Goal: Task Accomplishment & Management: Use online tool/utility

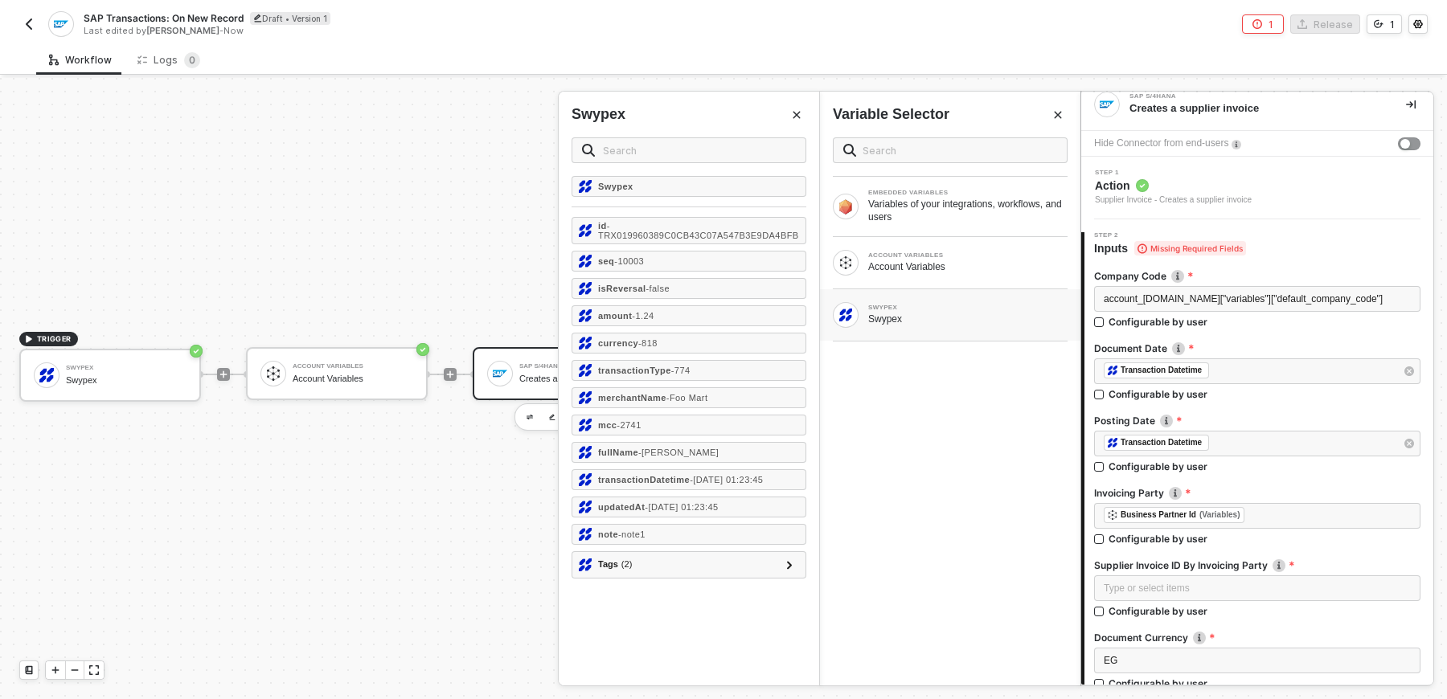
scroll to position [223, 0]
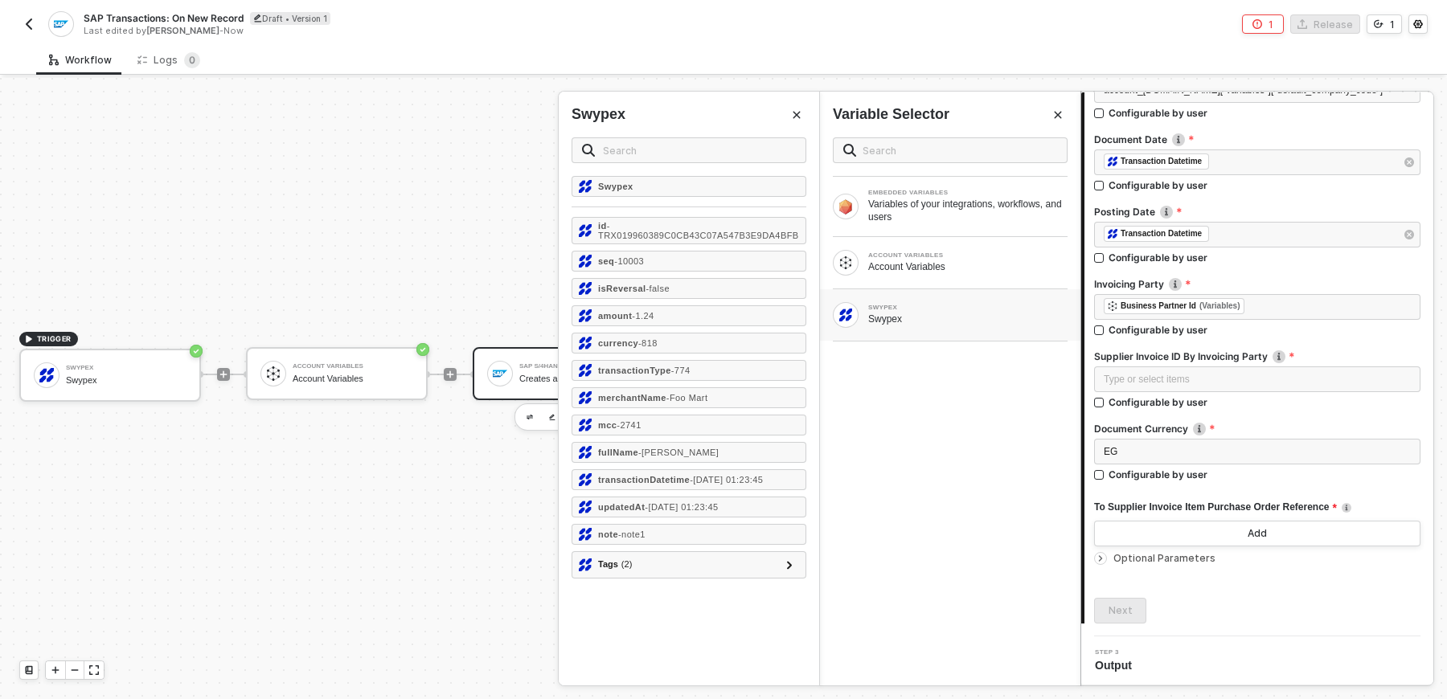
click at [367, 383] on div at bounding box center [723, 388] width 1447 height 621
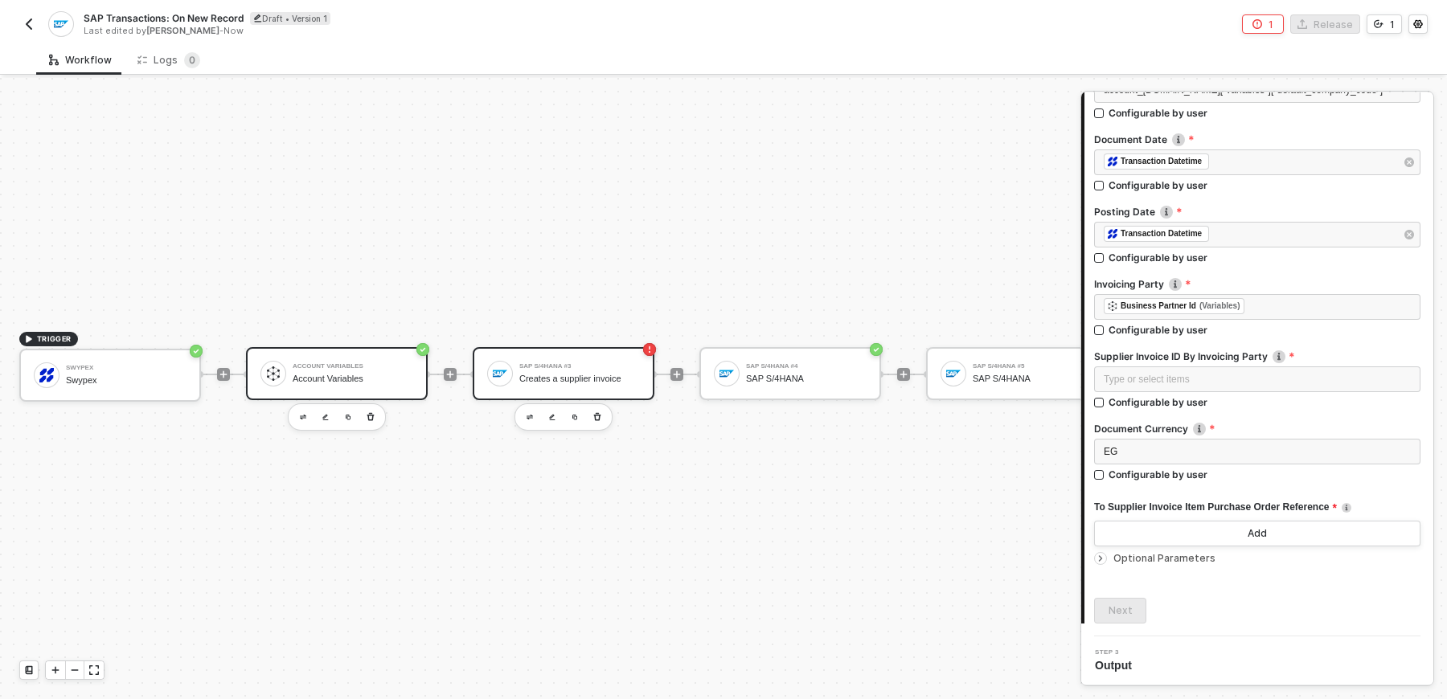
click at [359, 374] on div "Account Variables" at bounding box center [353, 379] width 121 height 10
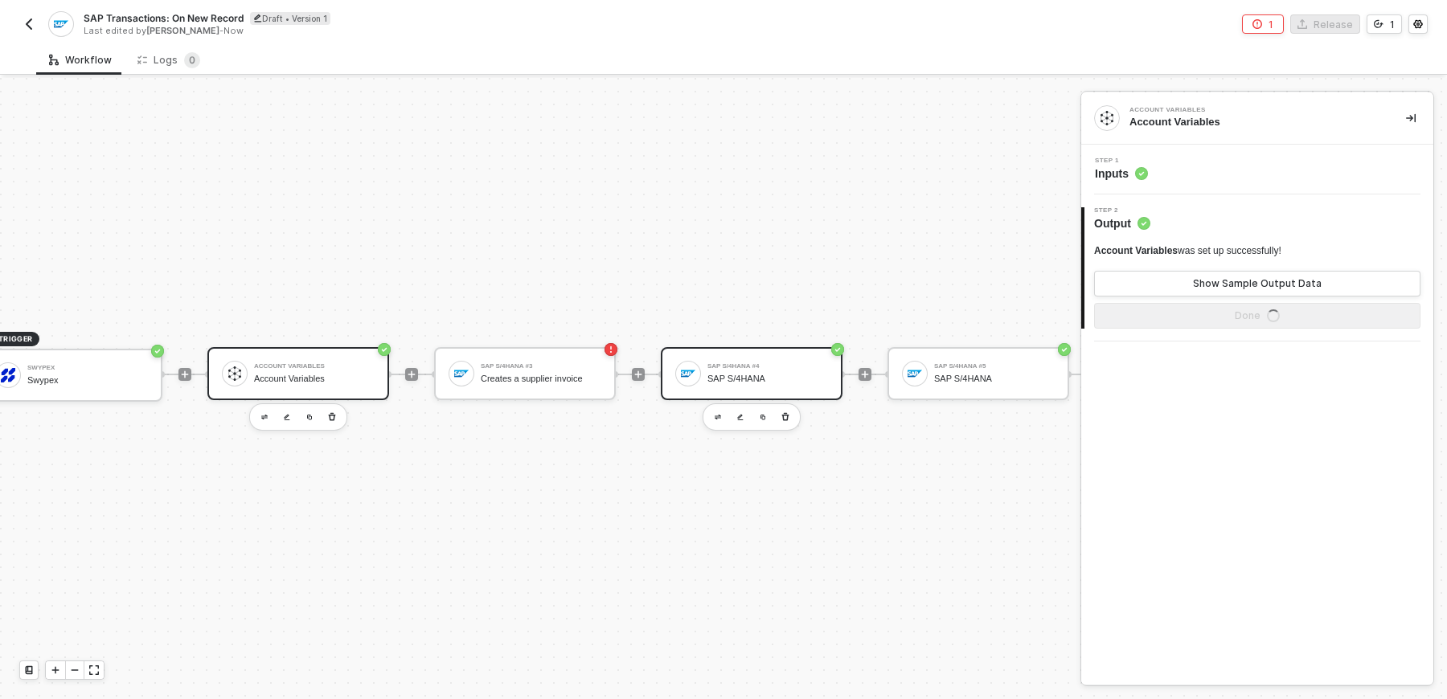
scroll to position [29, 46]
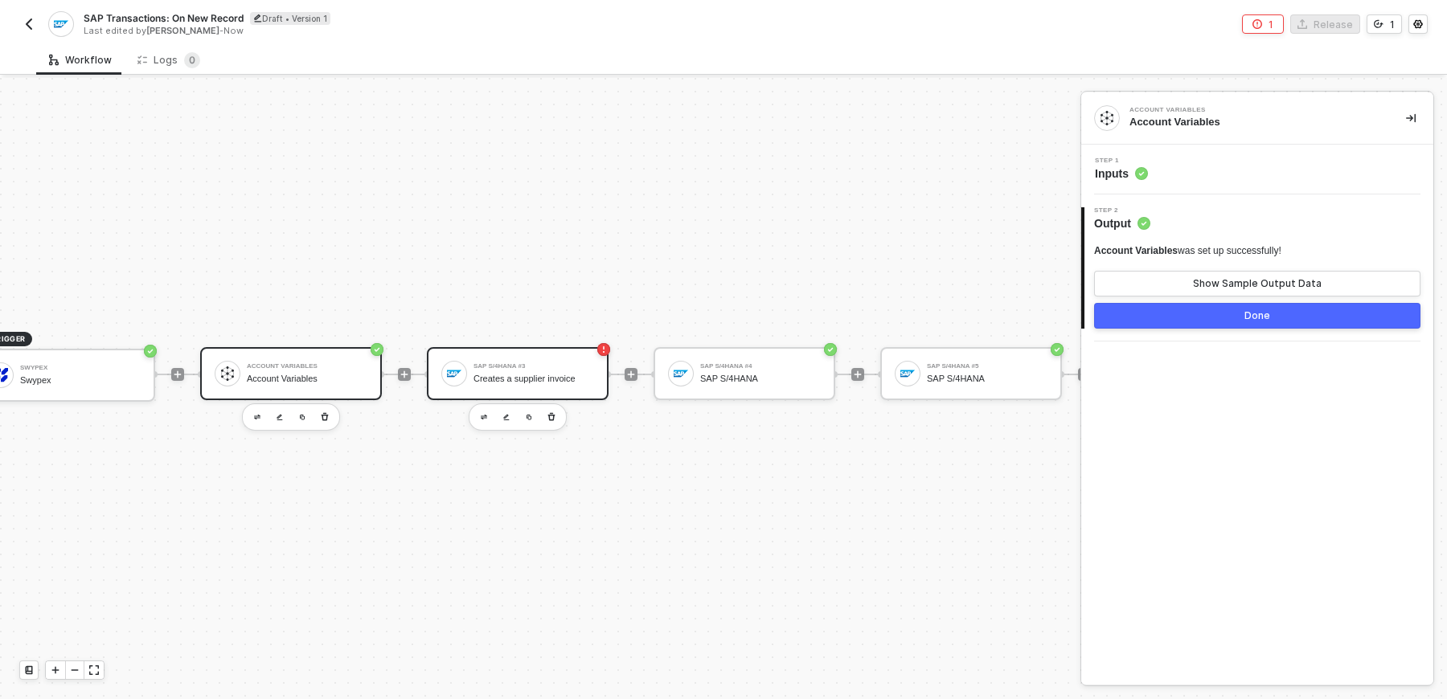
click at [558, 385] on div "SAP S/4HANA #3 Creates a supplier invoice" at bounding box center [533, 373] width 121 height 31
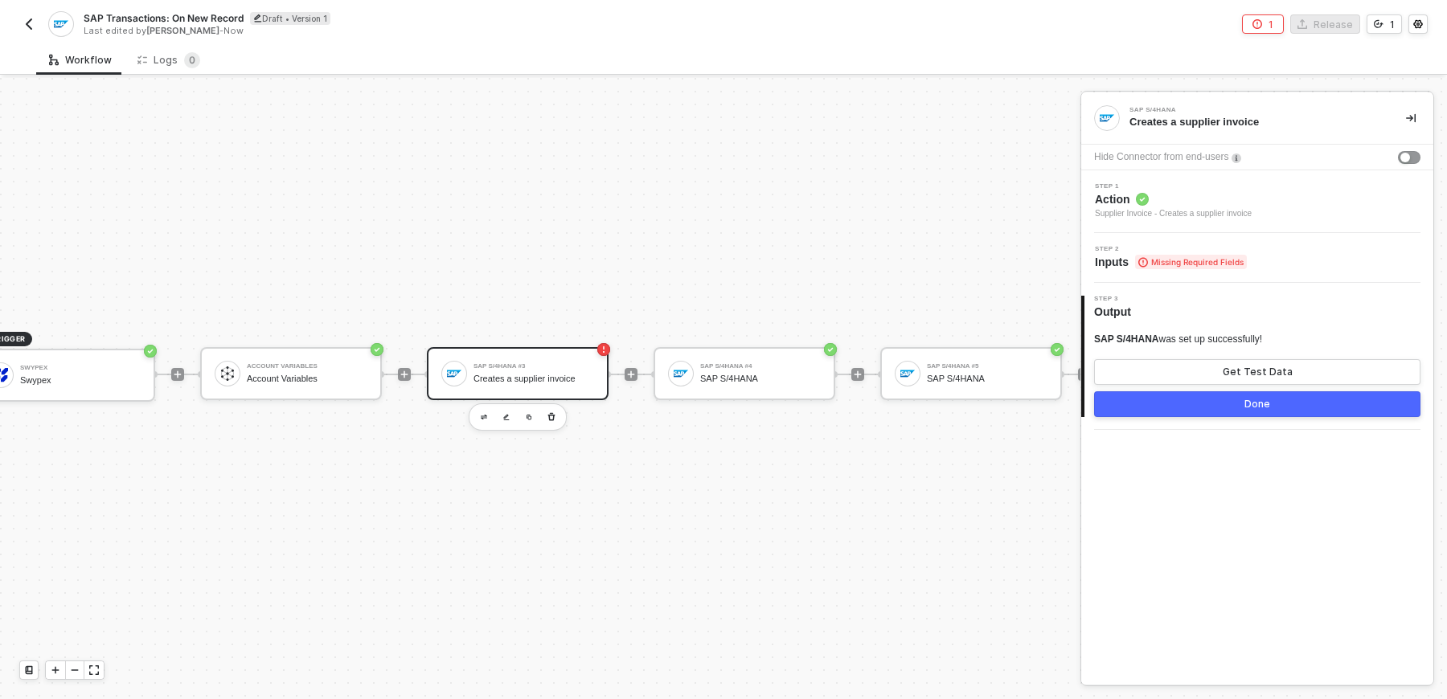
click at [1198, 247] on span "Step 2" at bounding box center [1171, 249] width 152 height 6
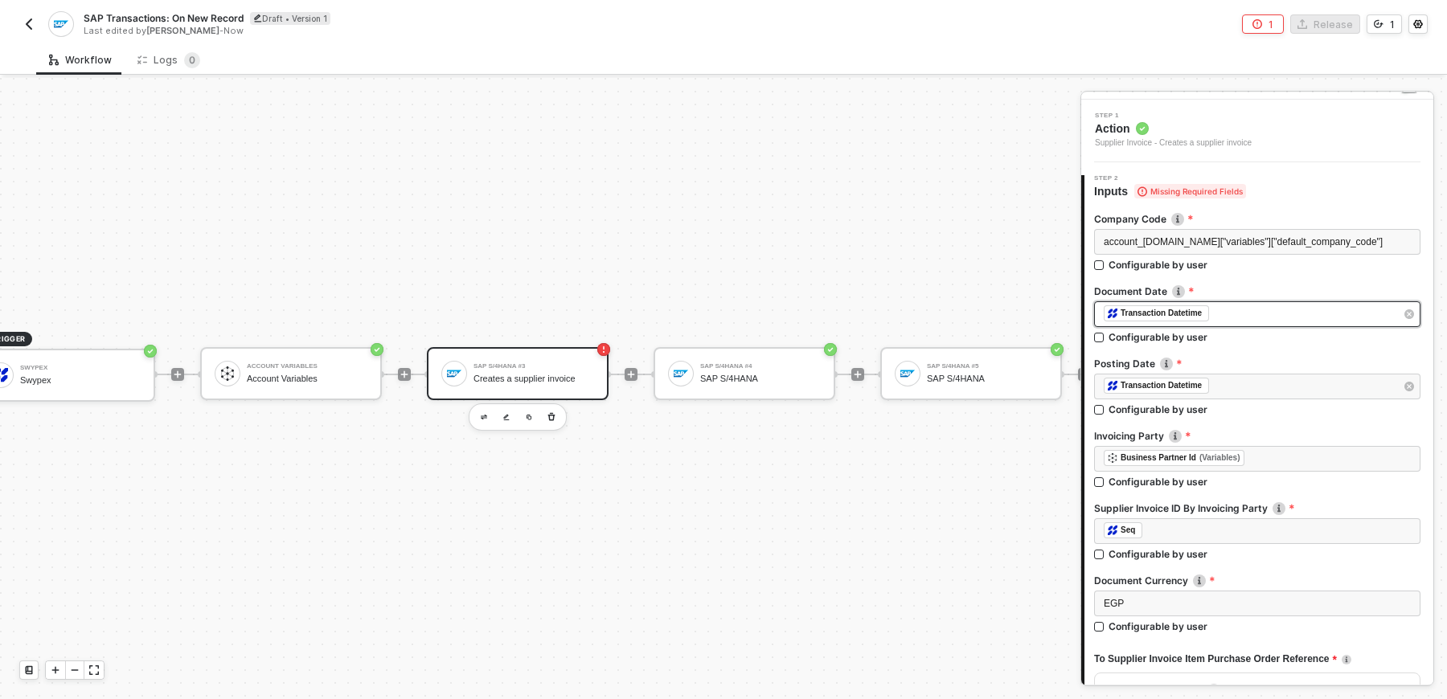
scroll to position [79, 0]
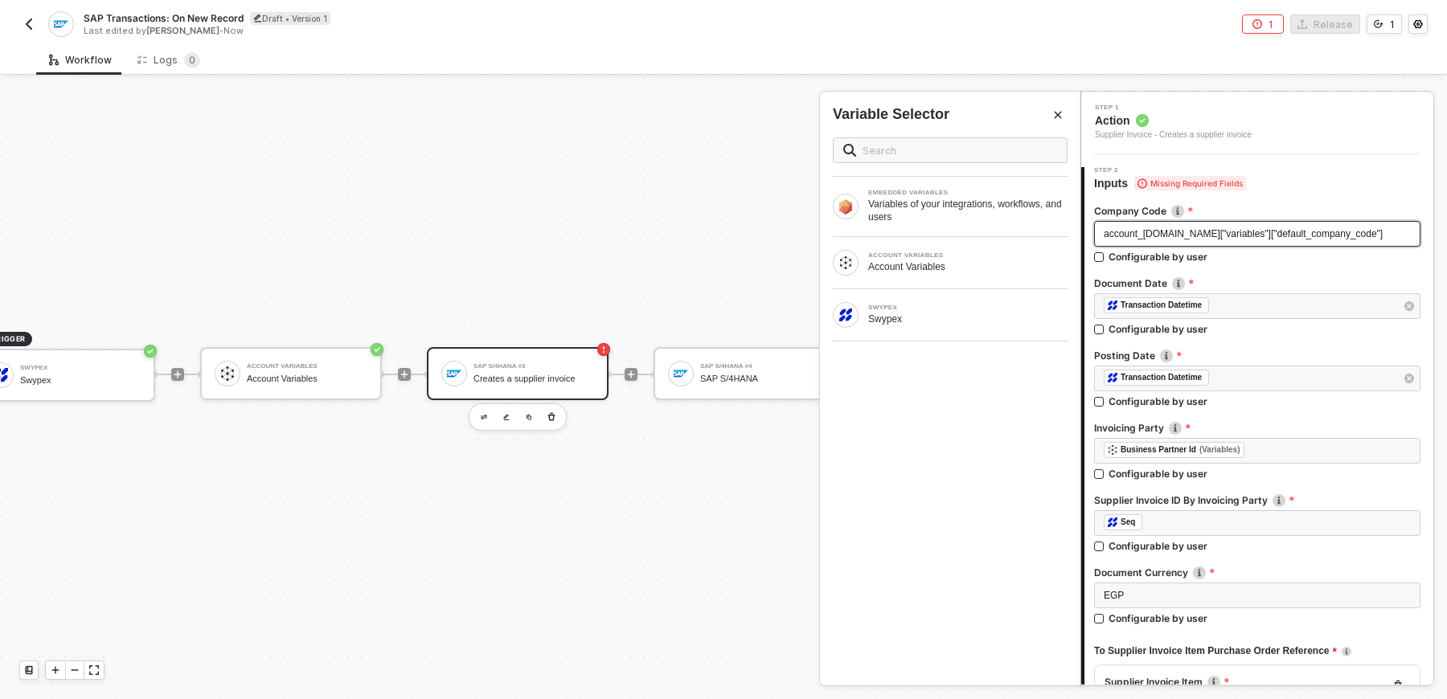
click at [1398, 231] on div "account_[DOMAIN_NAME]["variables"]["default_company_code"]" at bounding box center [1257, 234] width 307 height 15
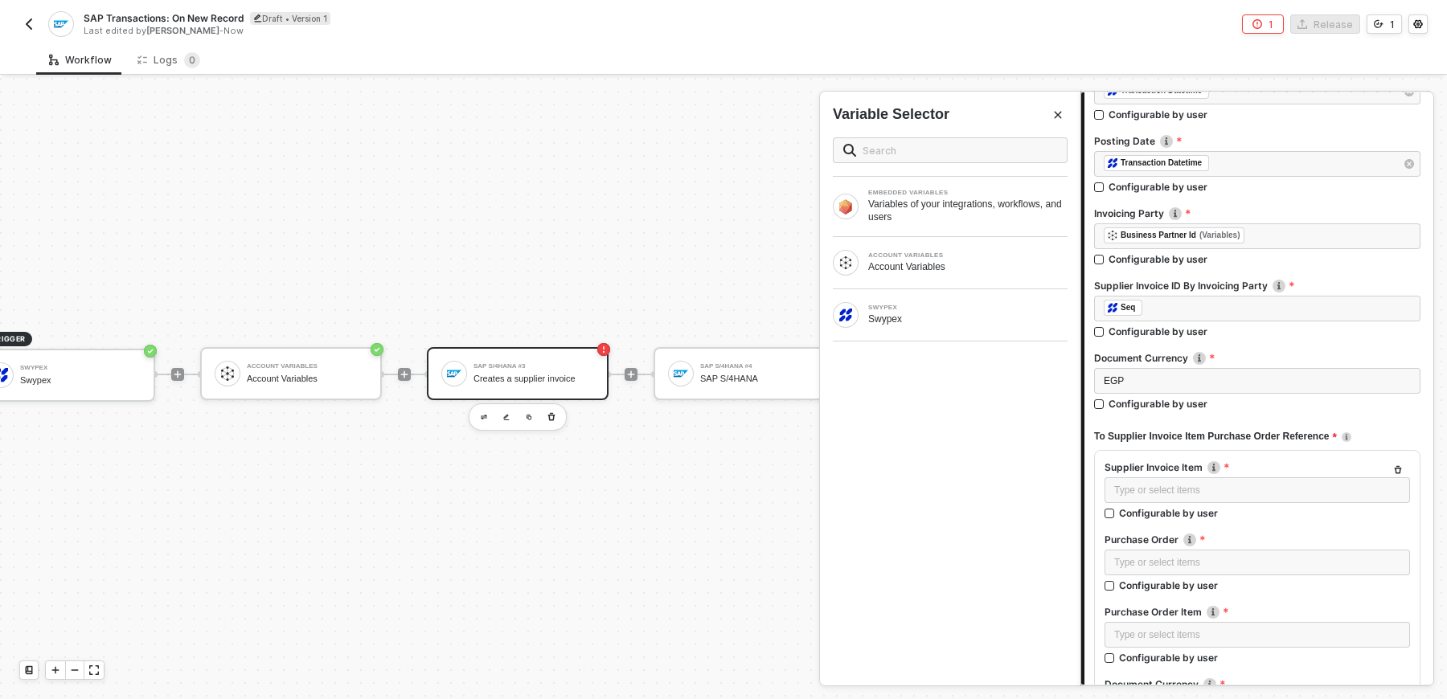
scroll to position [305, 0]
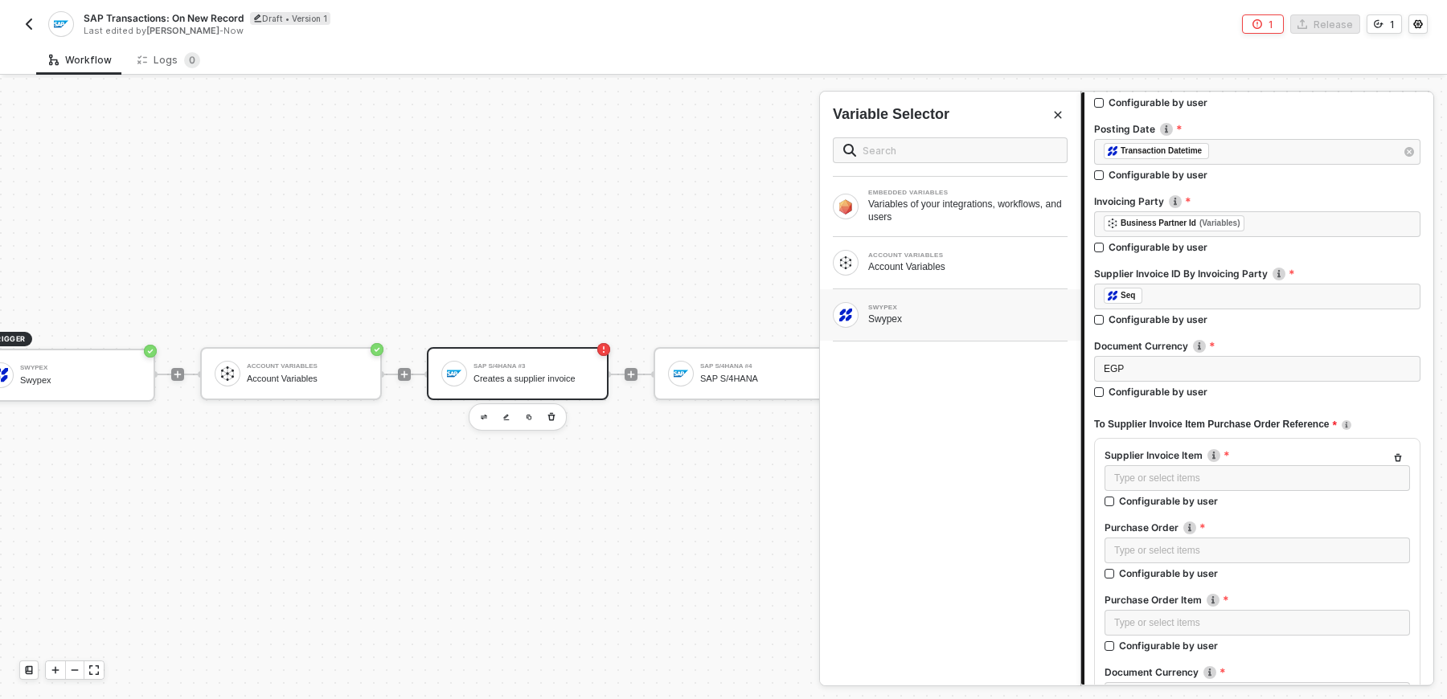
click at [964, 313] on div "Swypex" at bounding box center [967, 319] width 199 height 13
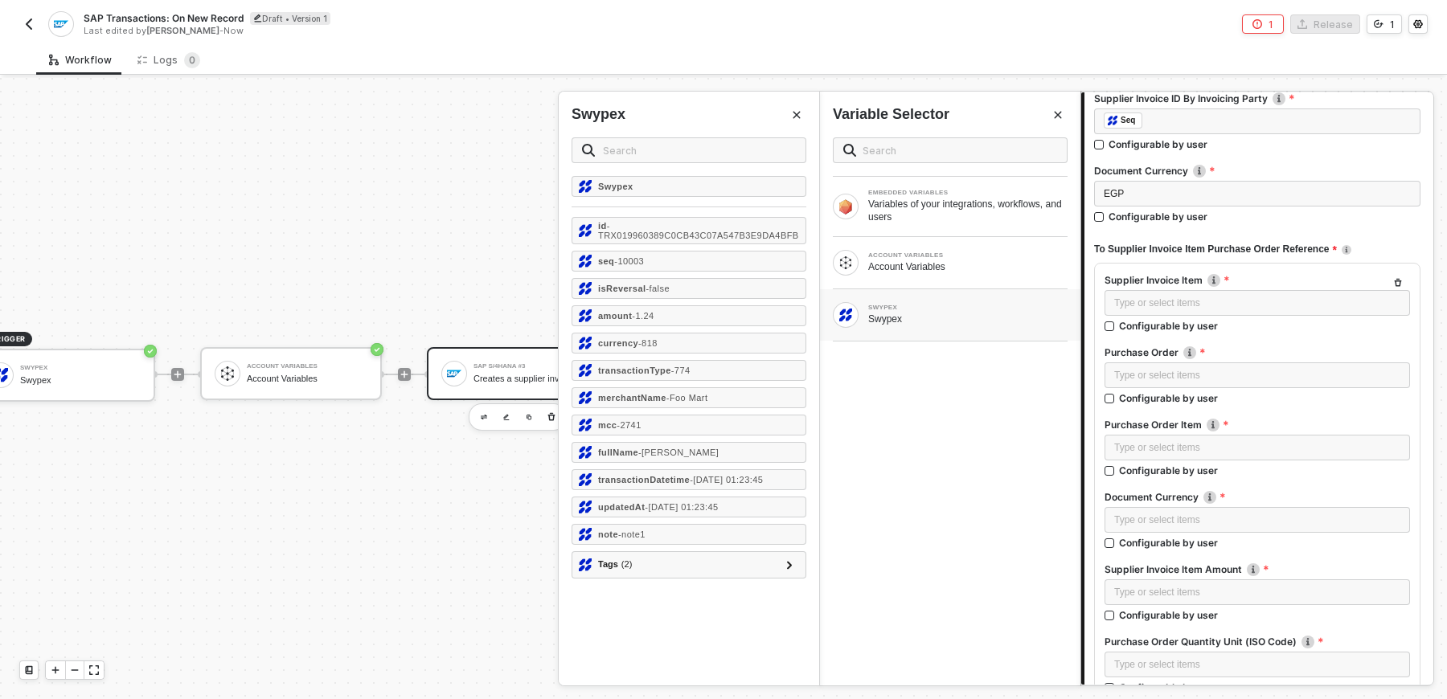
scroll to position [539, 0]
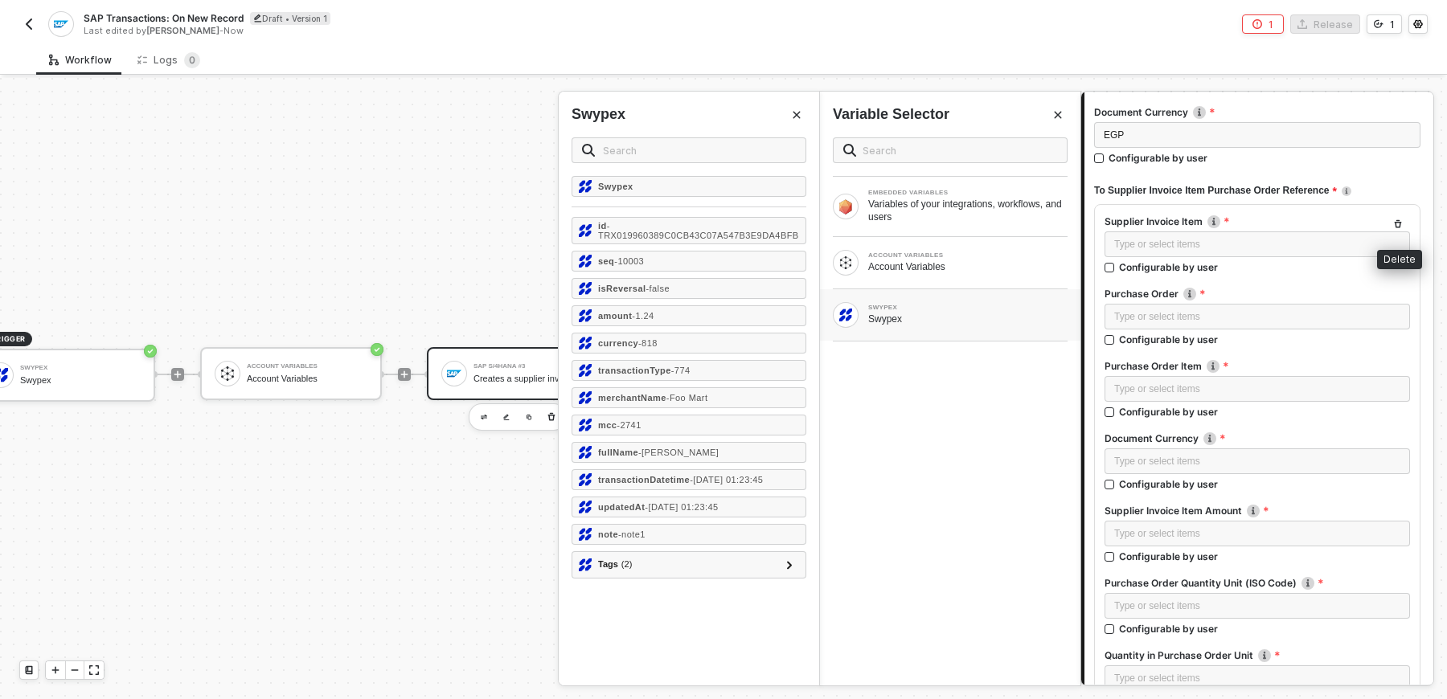
click at [1396, 221] on icon "button" at bounding box center [1397, 224] width 7 height 8
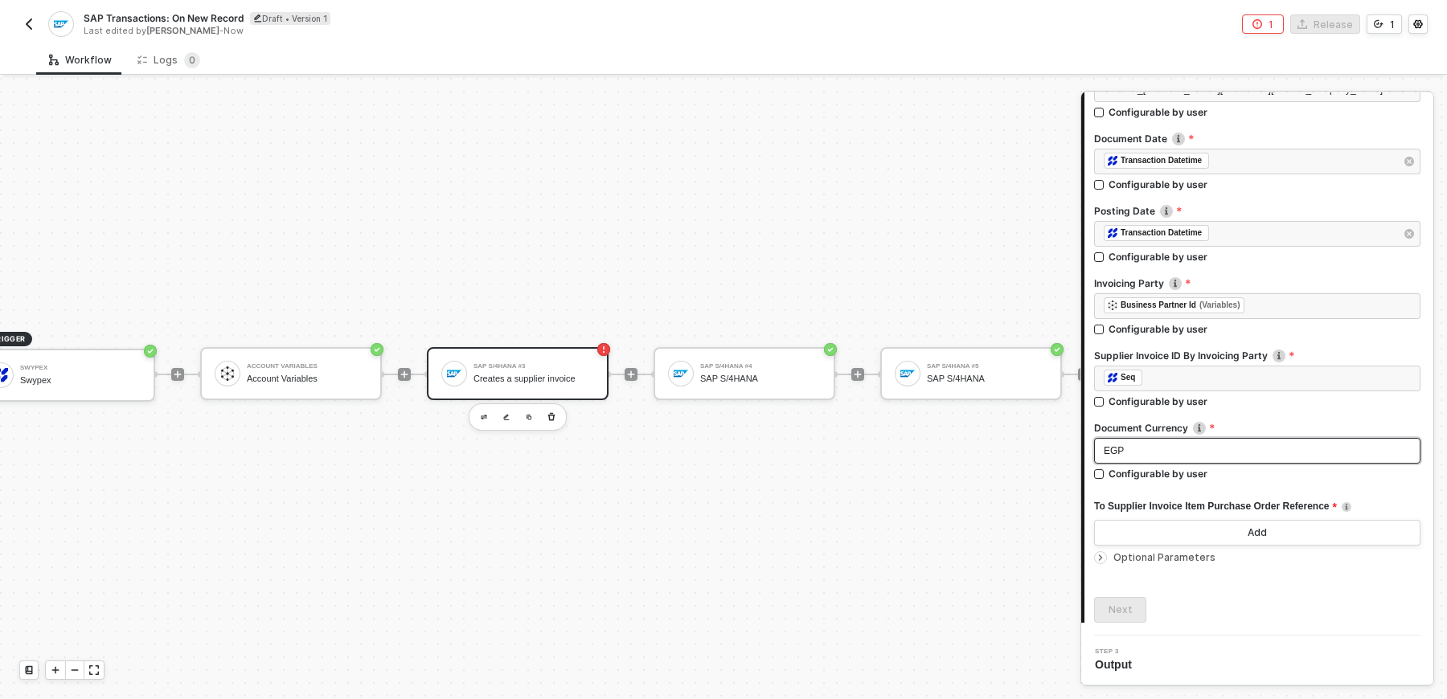
scroll to position [223, 0]
click at [1145, 563] on div "Optional Parameters" at bounding box center [1257, 559] width 326 height 18
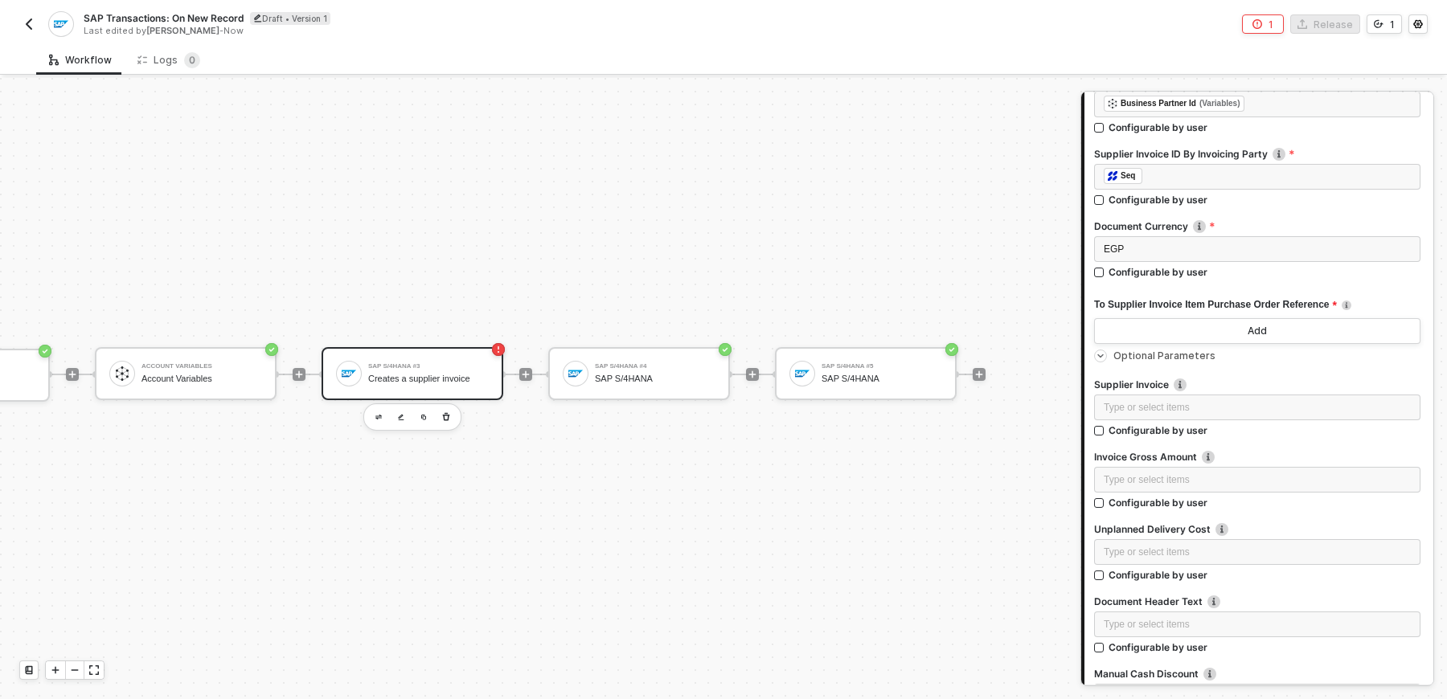
scroll to position [29, 157]
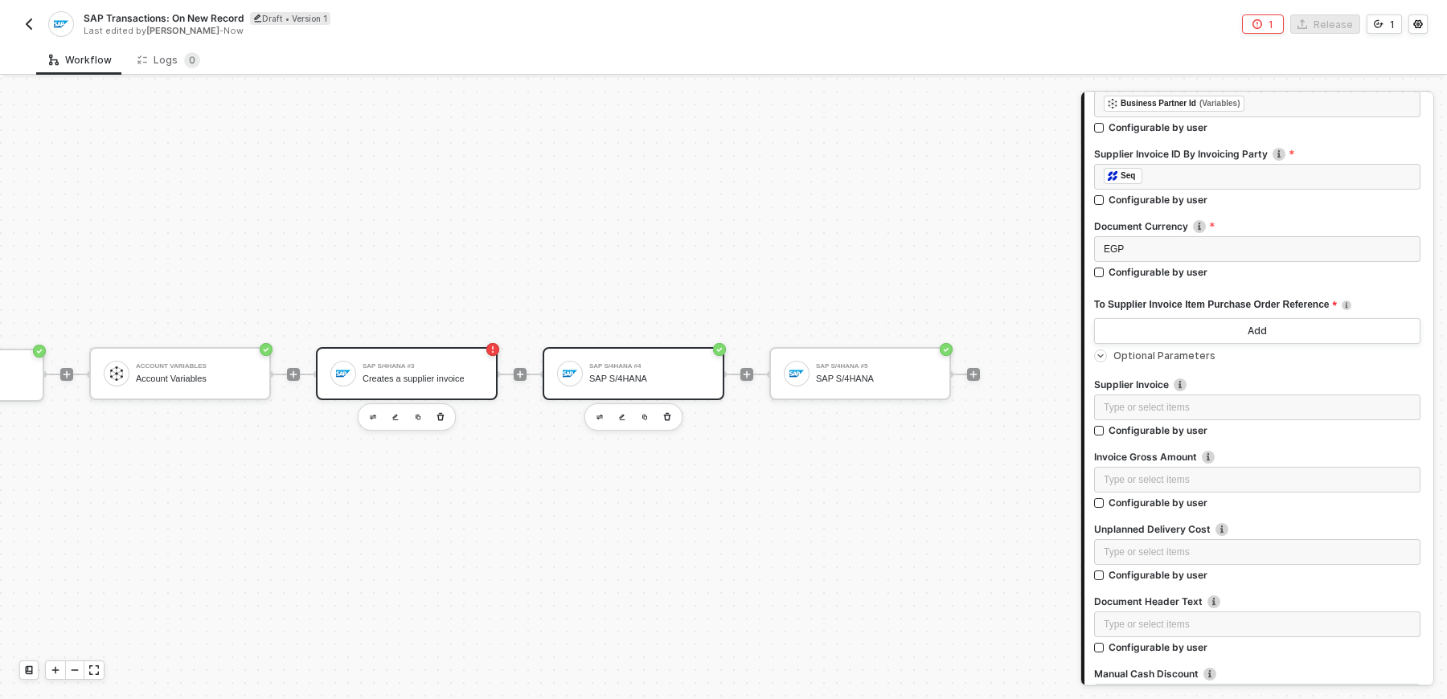
click at [628, 374] on div "SAP S/4HANA" at bounding box center [649, 379] width 121 height 10
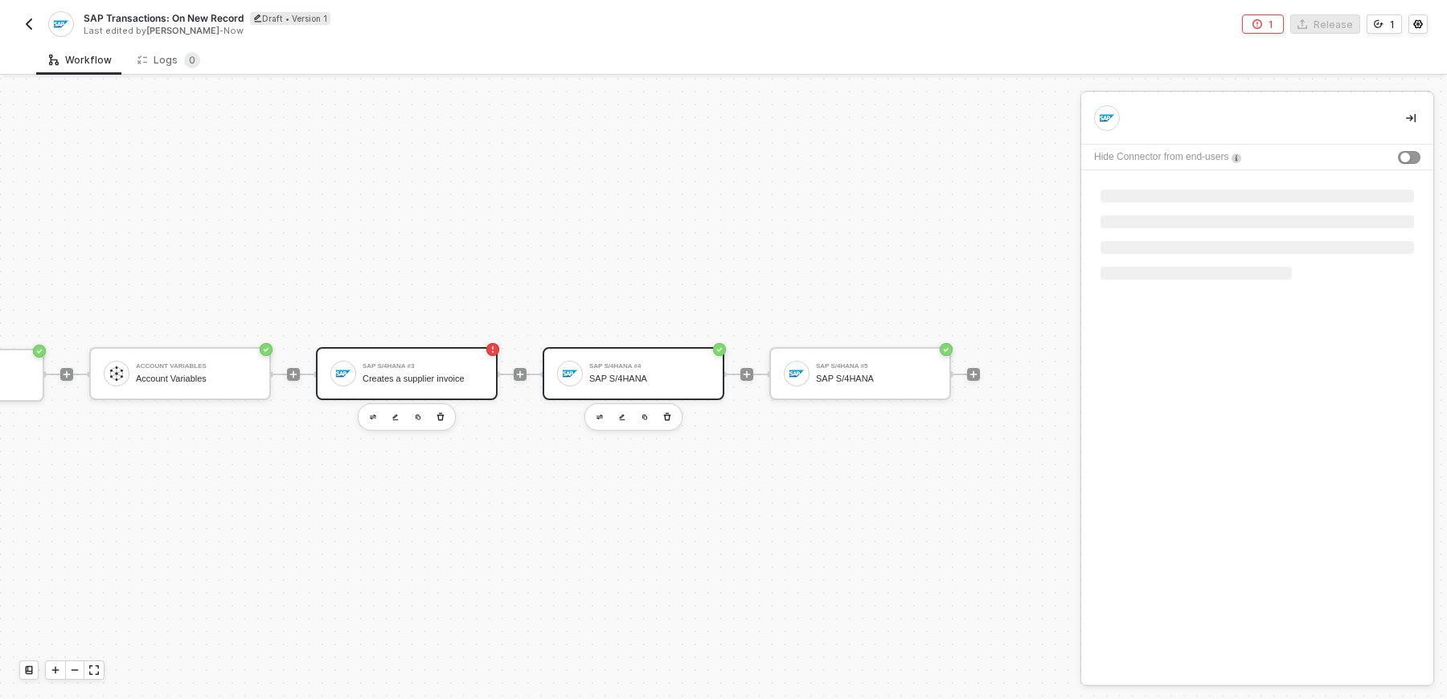
scroll to position [0, 0]
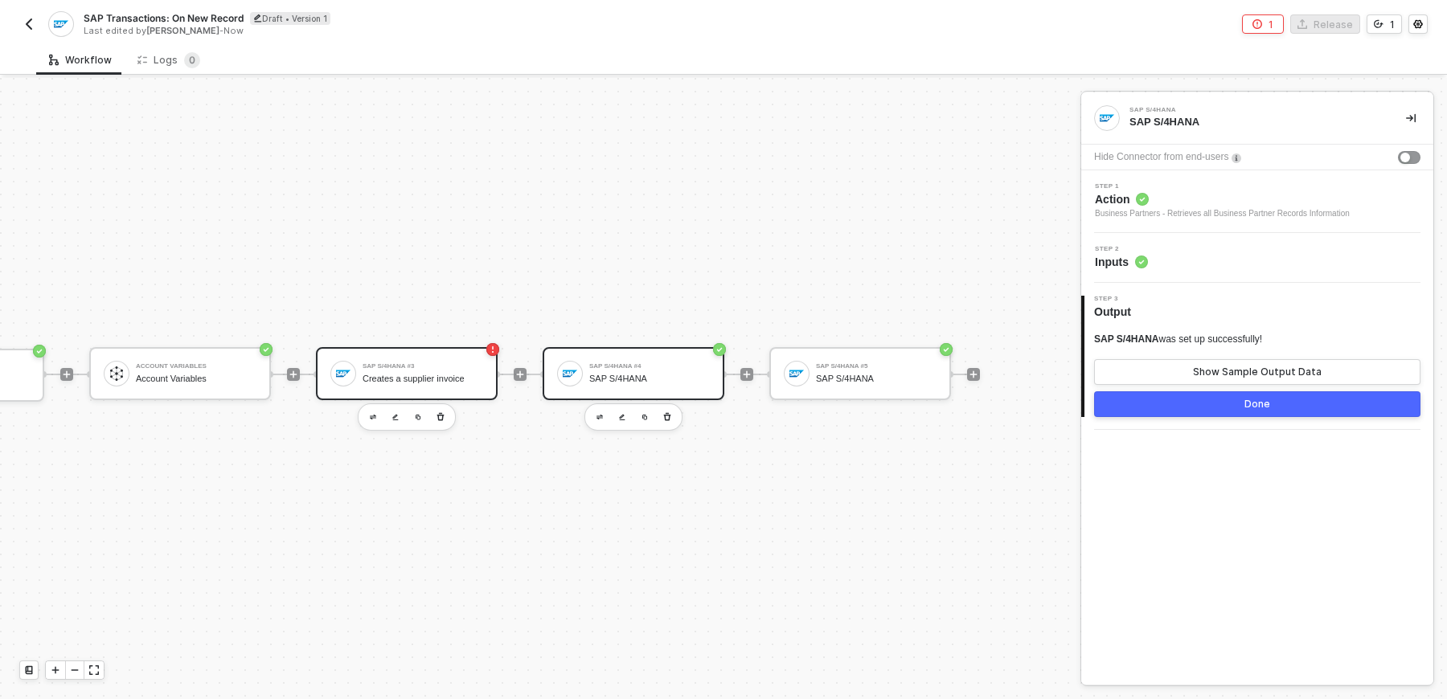
click at [421, 374] on div "Creates a supplier invoice" at bounding box center [422, 379] width 121 height 10
click at [1231, 265] on span "Missing Required Field" at bounding box center [1189, 262] width 108 height 14
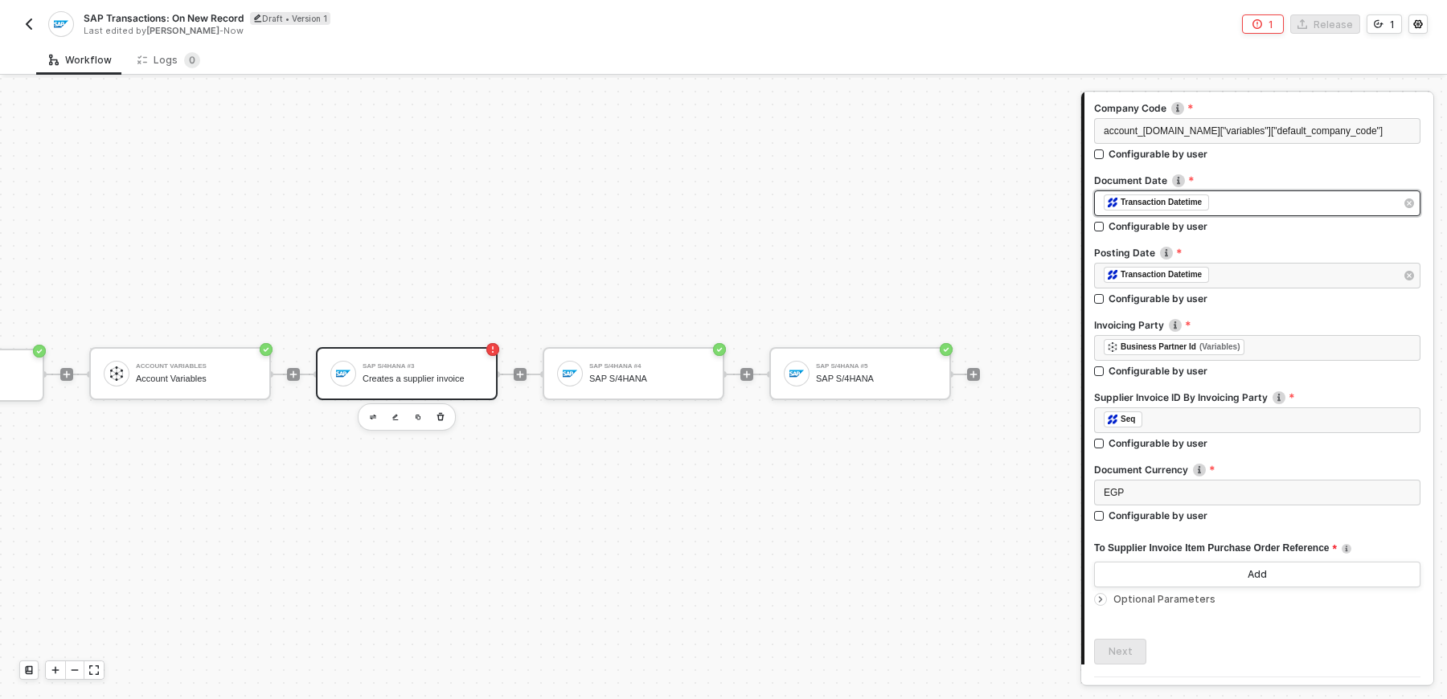
scroll to position [223, 0]
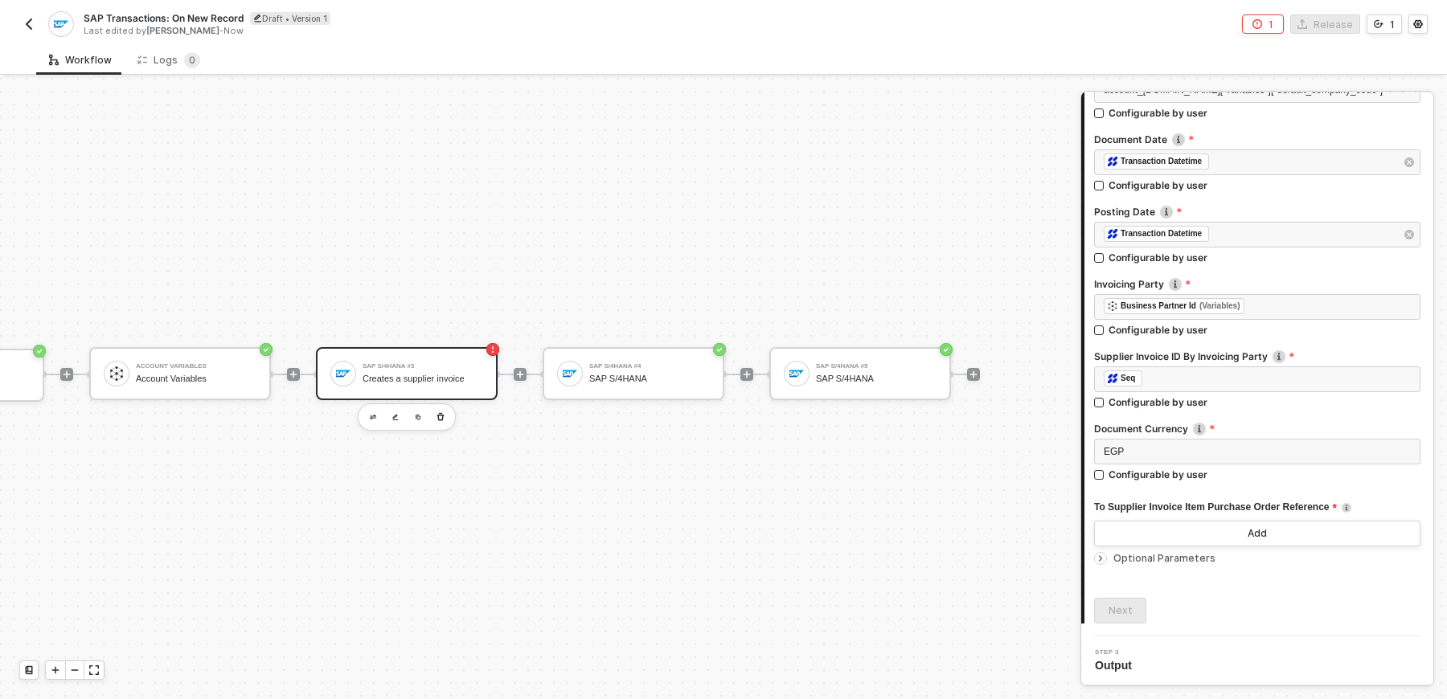
click at [1192, 564] on div "Optional Parameters" at bounding box center [1257, 559] width 326 height 18
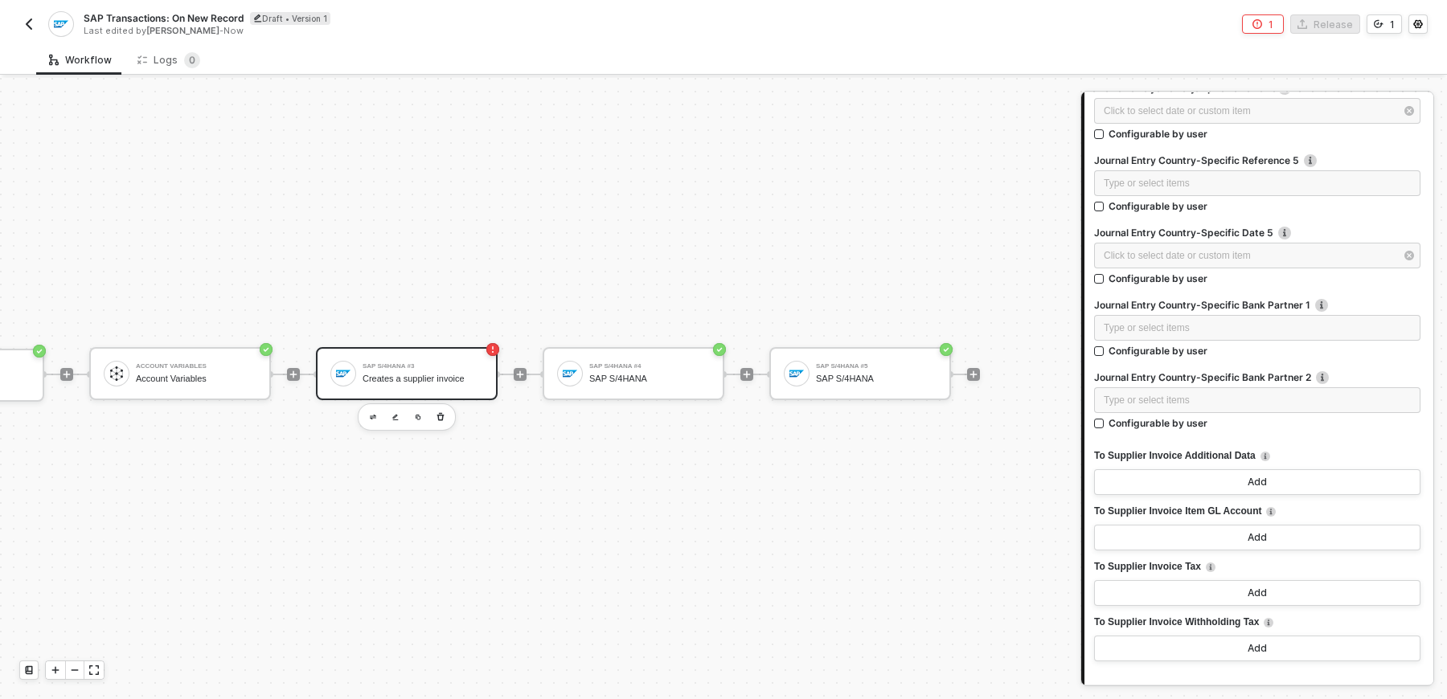
scroll to position [5303, 0]
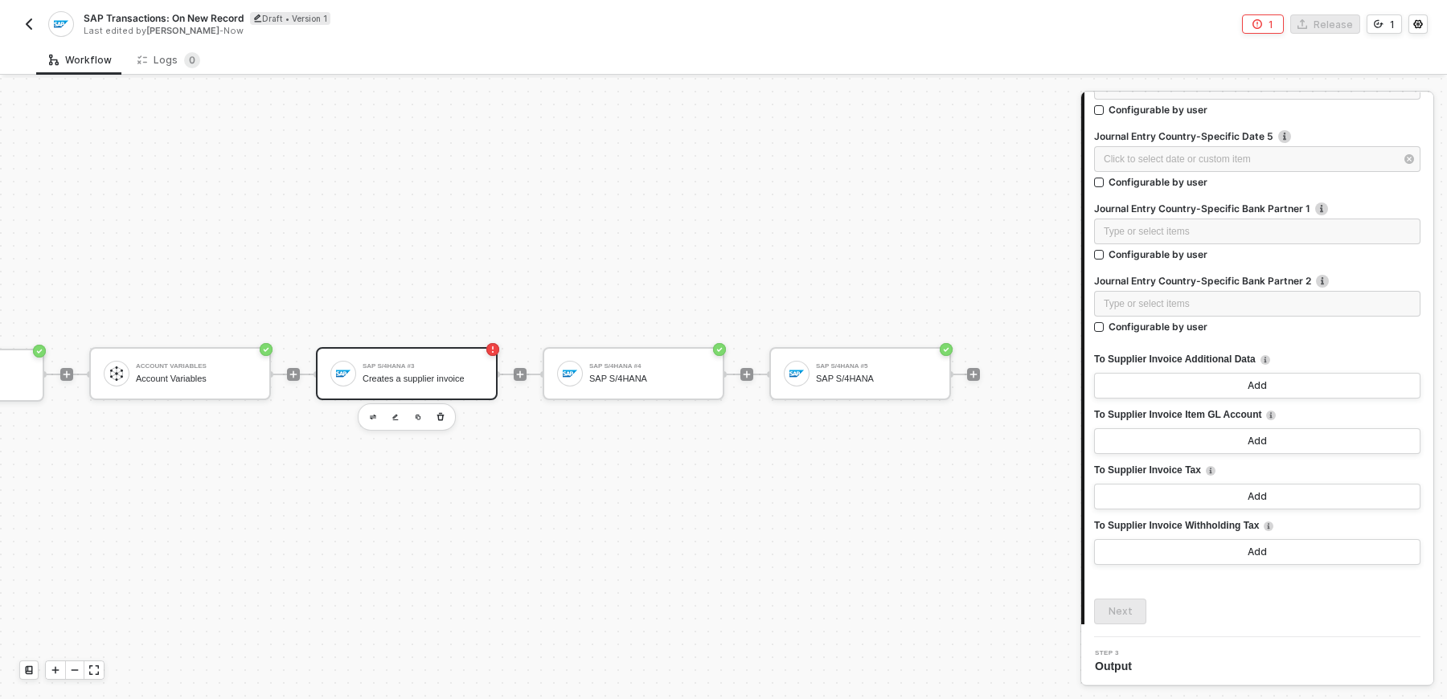
click at [1186, 357] on span "To Supplier Invoice Additional Data" at bounding box center [1175, 360] width 162 height 20
click at [1227, 438] on button "Add" at bounding box center [1257, 441] width 326 height 26
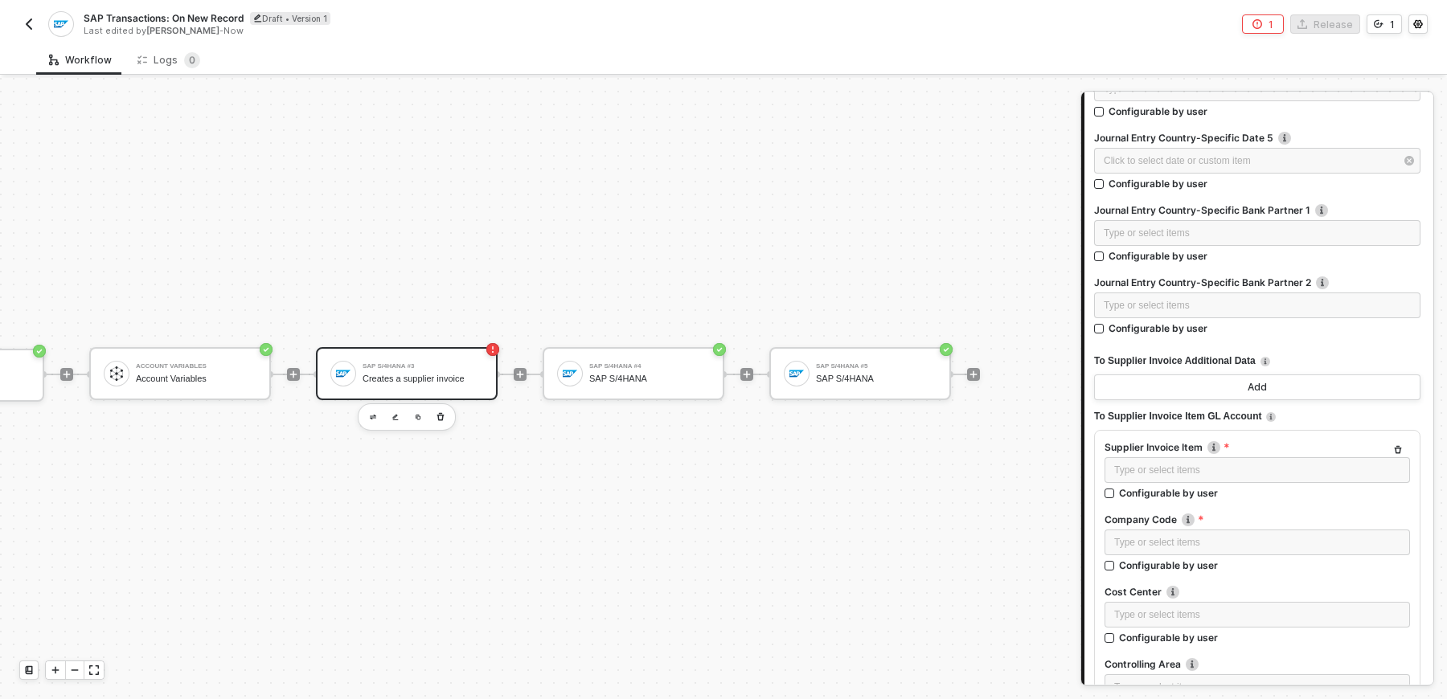
scroll to position [5302, 0]
click at [1402, 444] on icon "button" at bounding box center [1398, 449] width 10 height 10
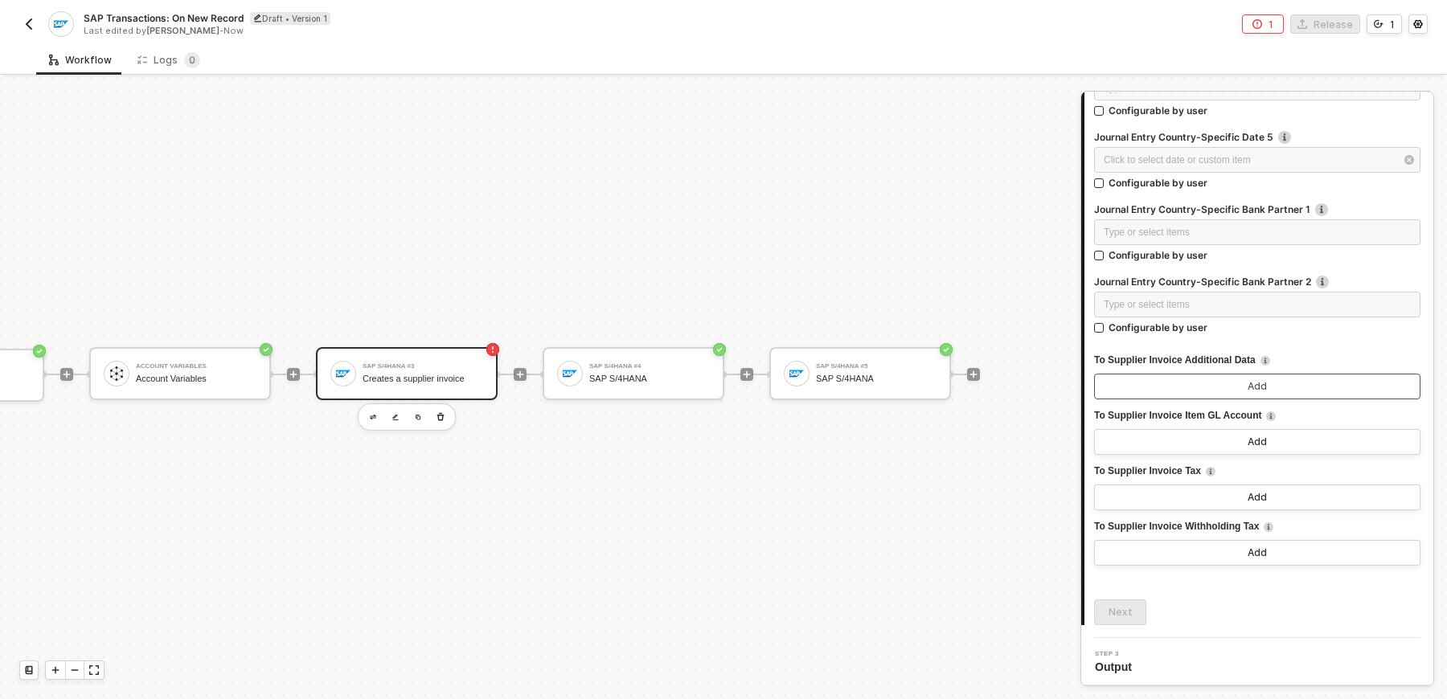
click at [1299, 379] on button "Add" at bounding box center [1257, 387] width 326 height 26
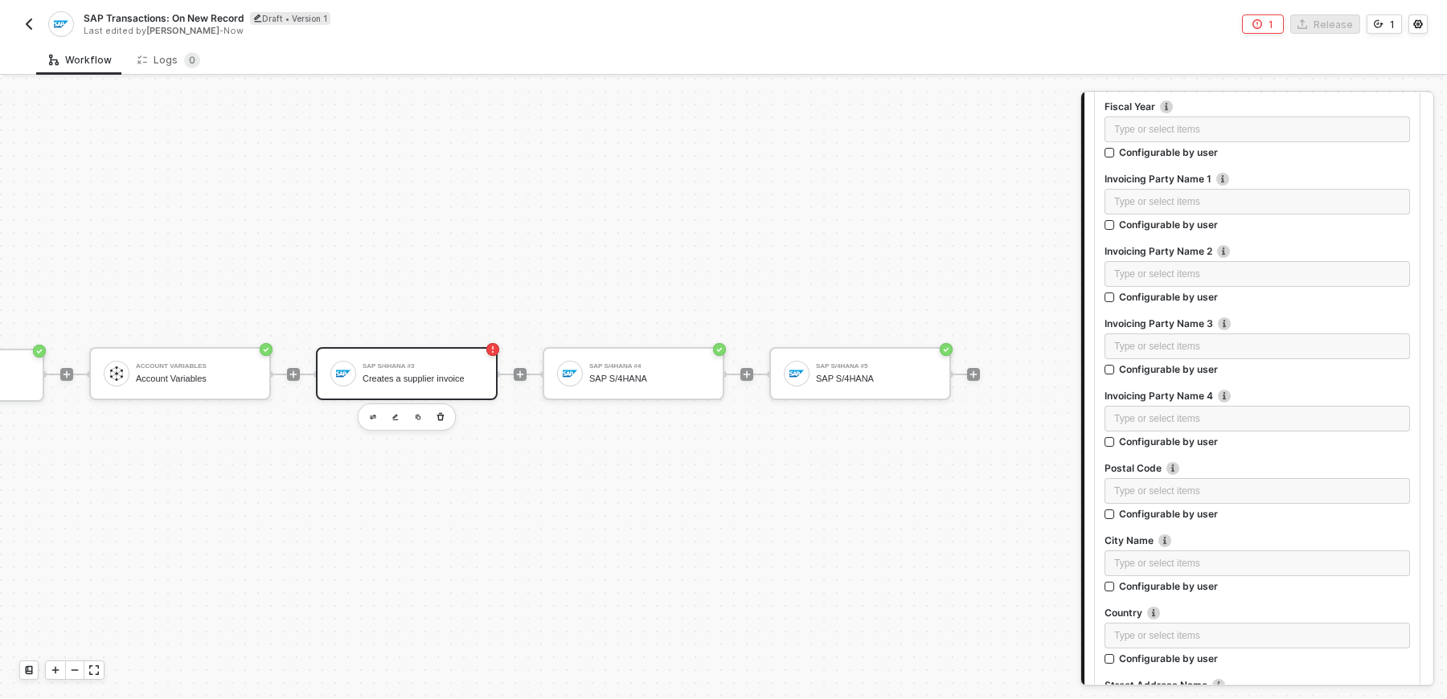
scroll to position [5434, 0]
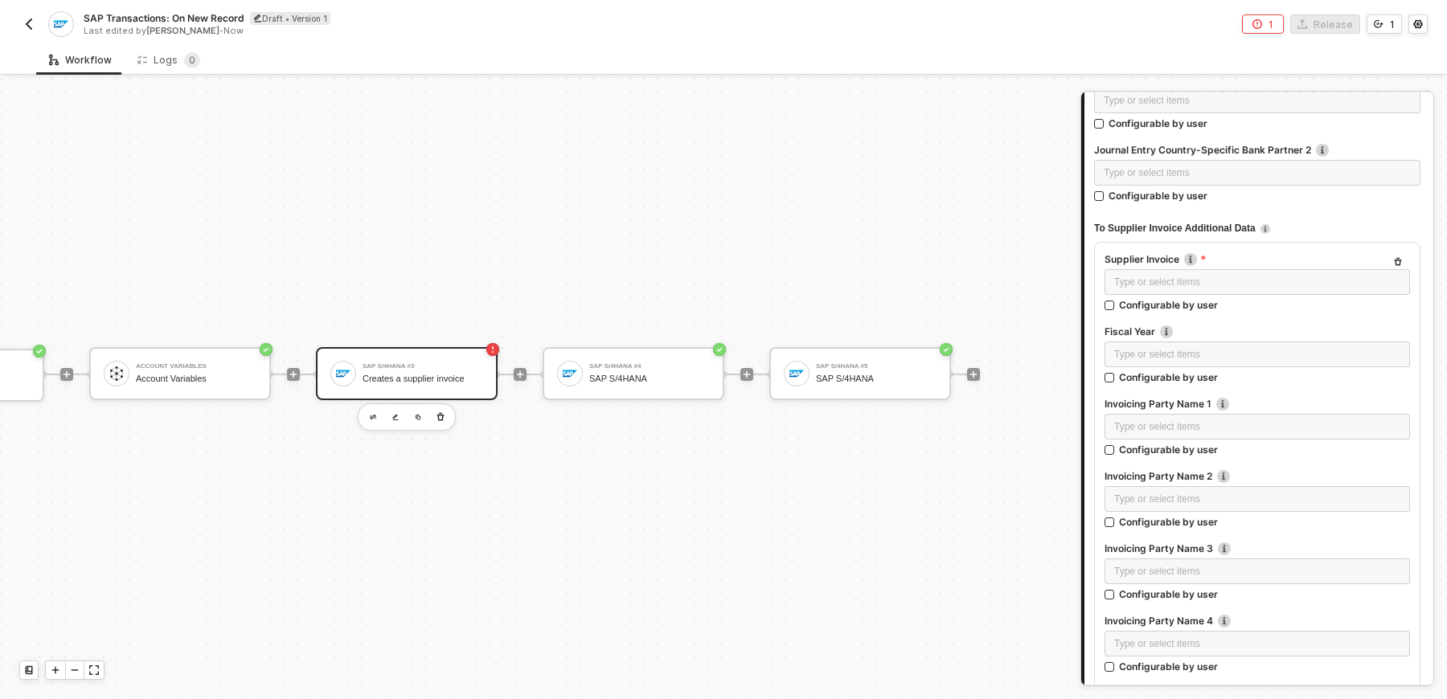
click at [1395, 252] on label "Supplier Invoice" at bounding box center [1256, 259] width 305 height 14
click at [1395, 252] on button "button" at bounding box center [1397, 261] width 19 height 19
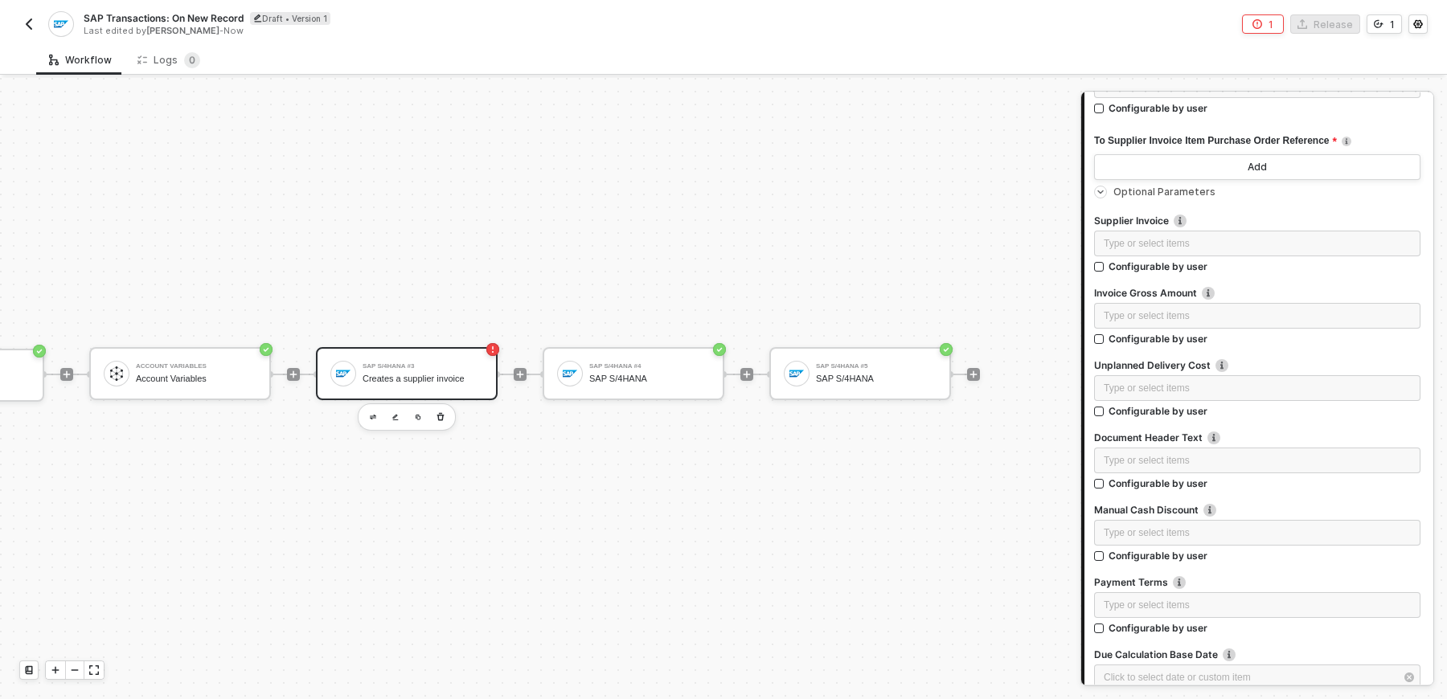
scroll to position [592, 0]
click at [1106, 184] on div at bounding box center [1103, 190] width 19 height 18
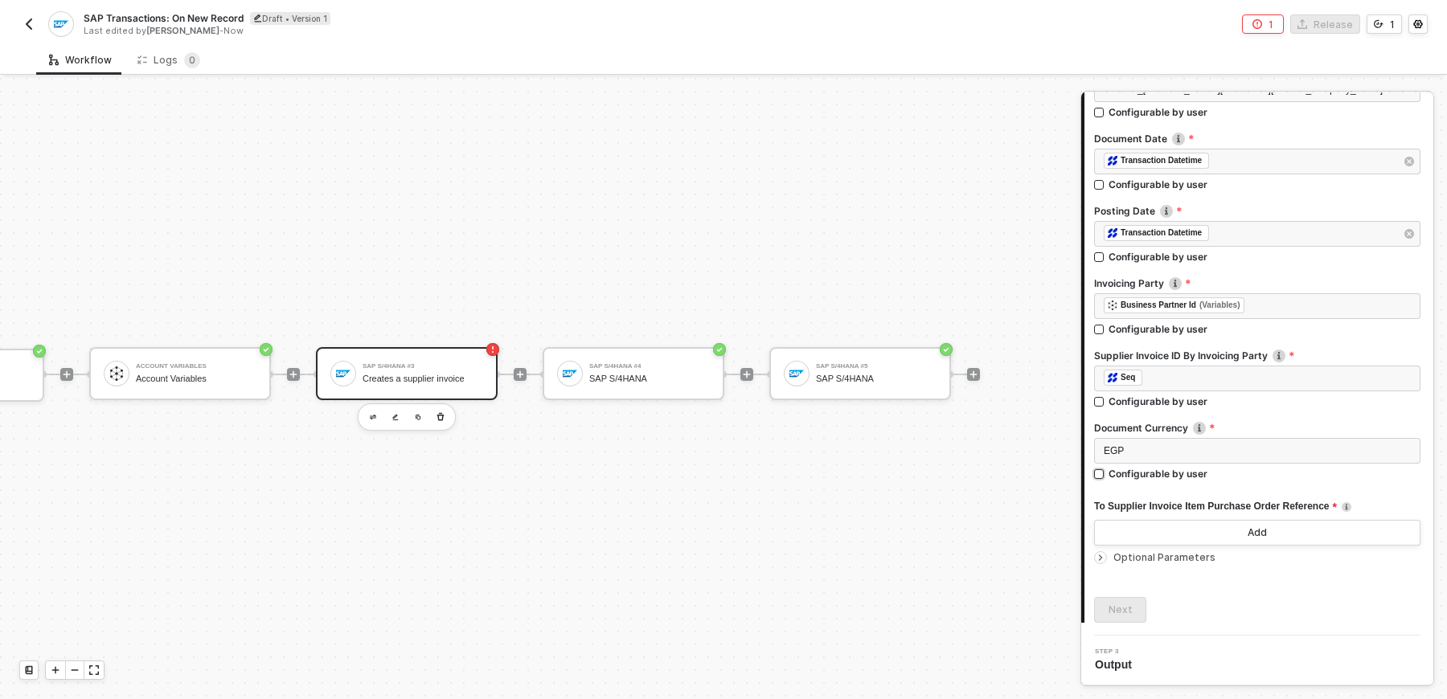
scroll to position [223, 0]
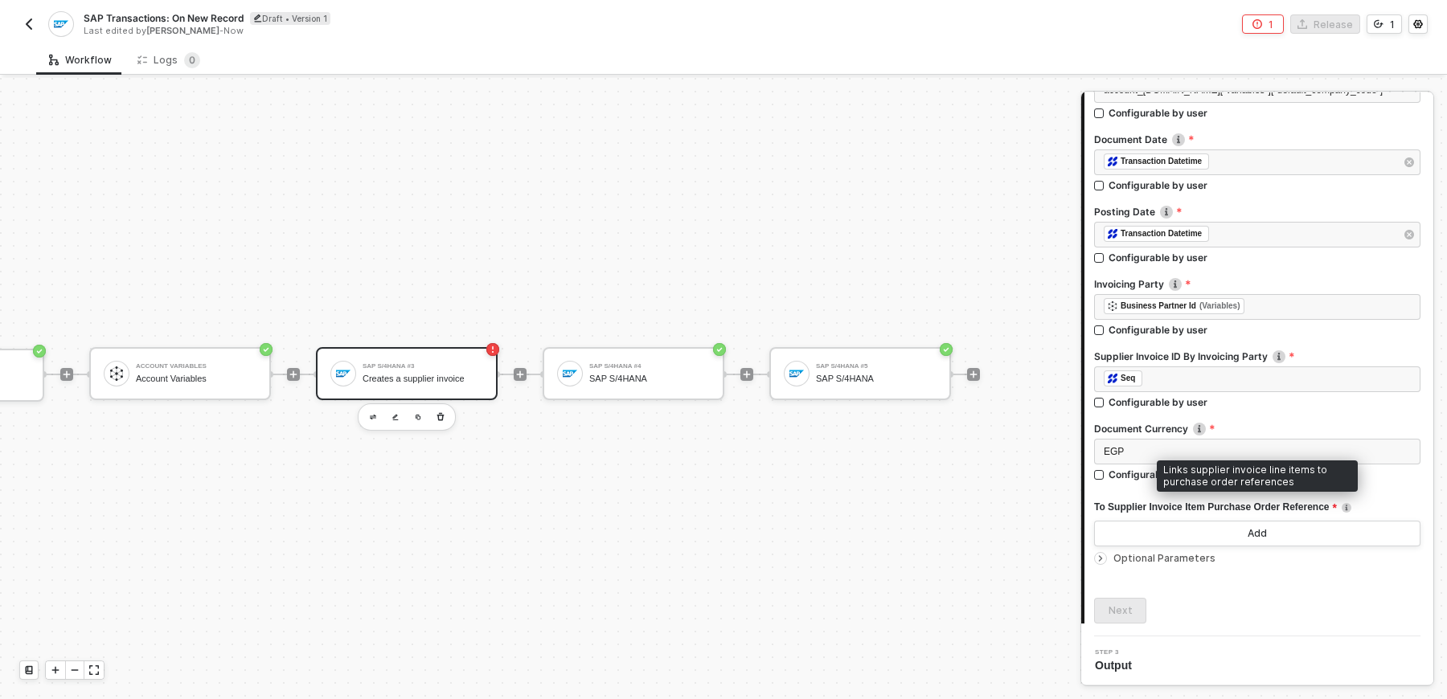
click at [1351, 505] on img at bounding box center [1346, 508] width 10 height 10
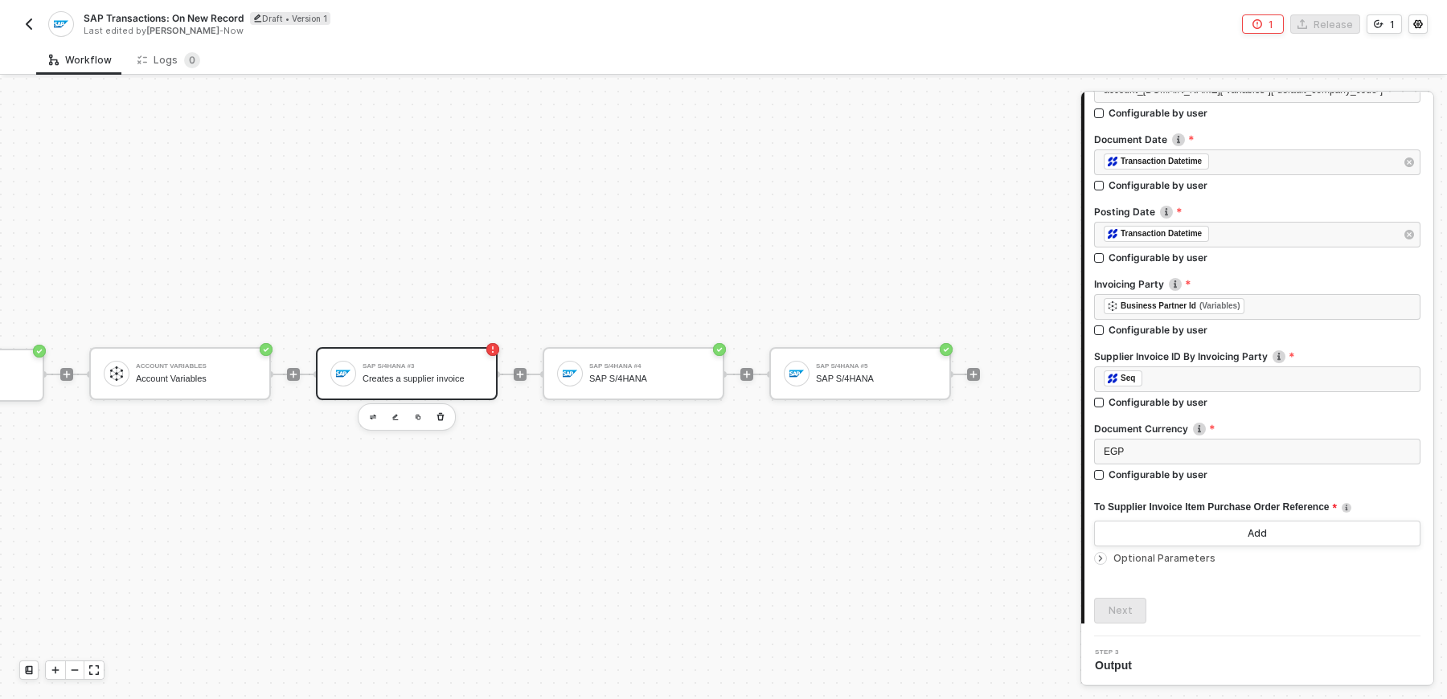
click at [1100, 560] on icon "icon-arrow-right-small" at bounding box center [1100, 559] width 10 height 10
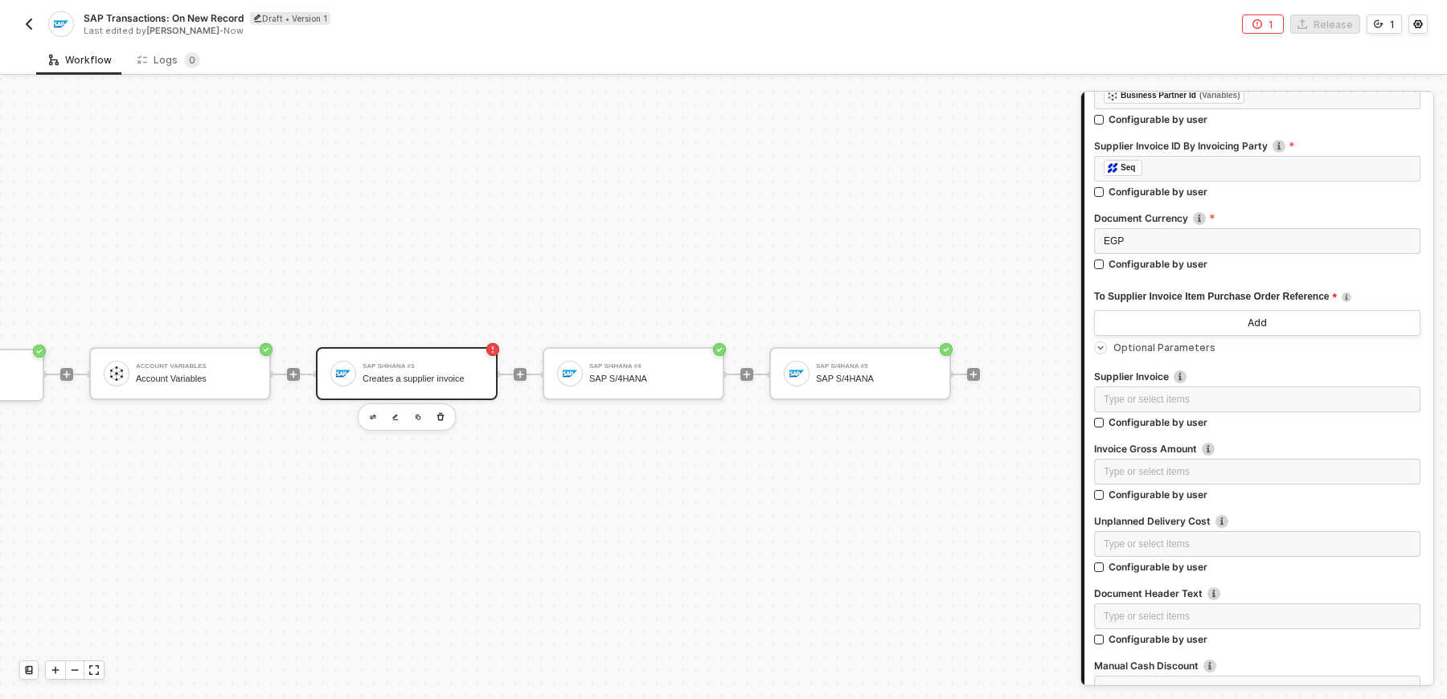
scroll to position [394, 0]
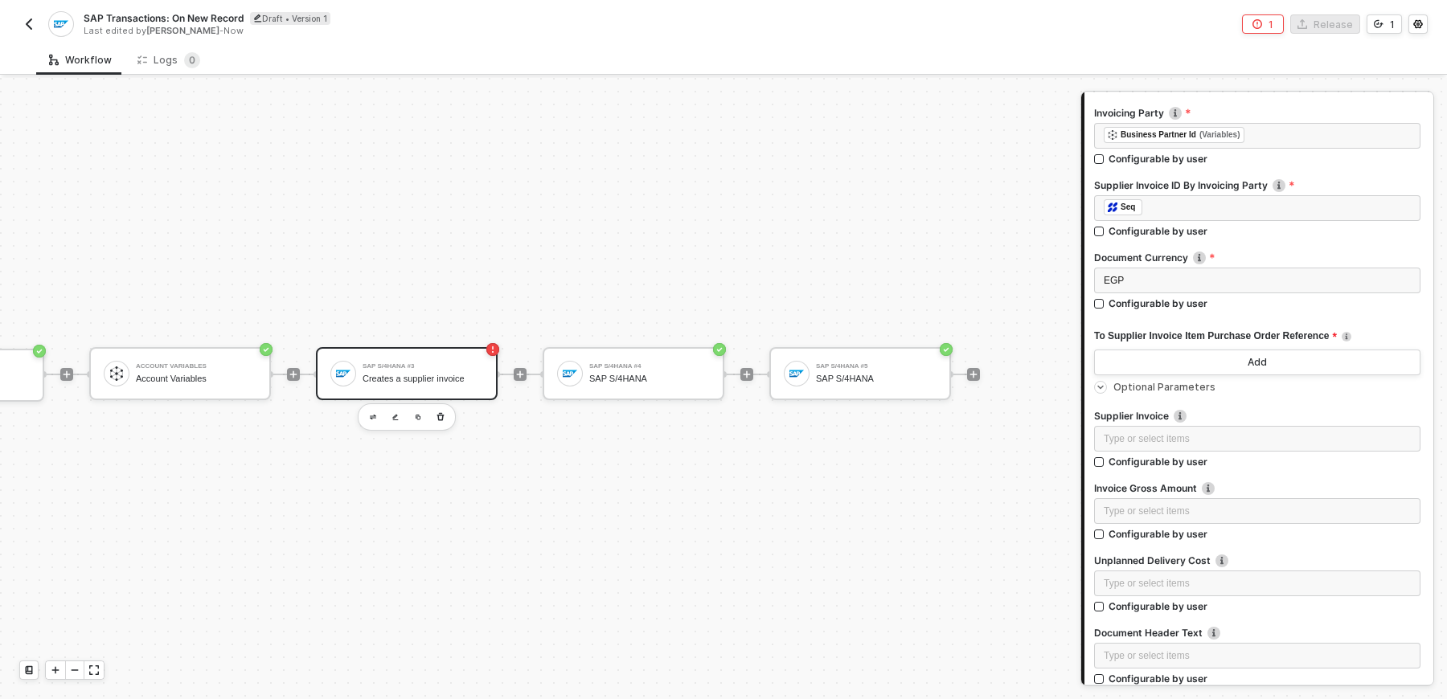
click at [1104, 384] on icon "icon-arrow-right-small" at bounding box center [1100, 388] width 10 height 10
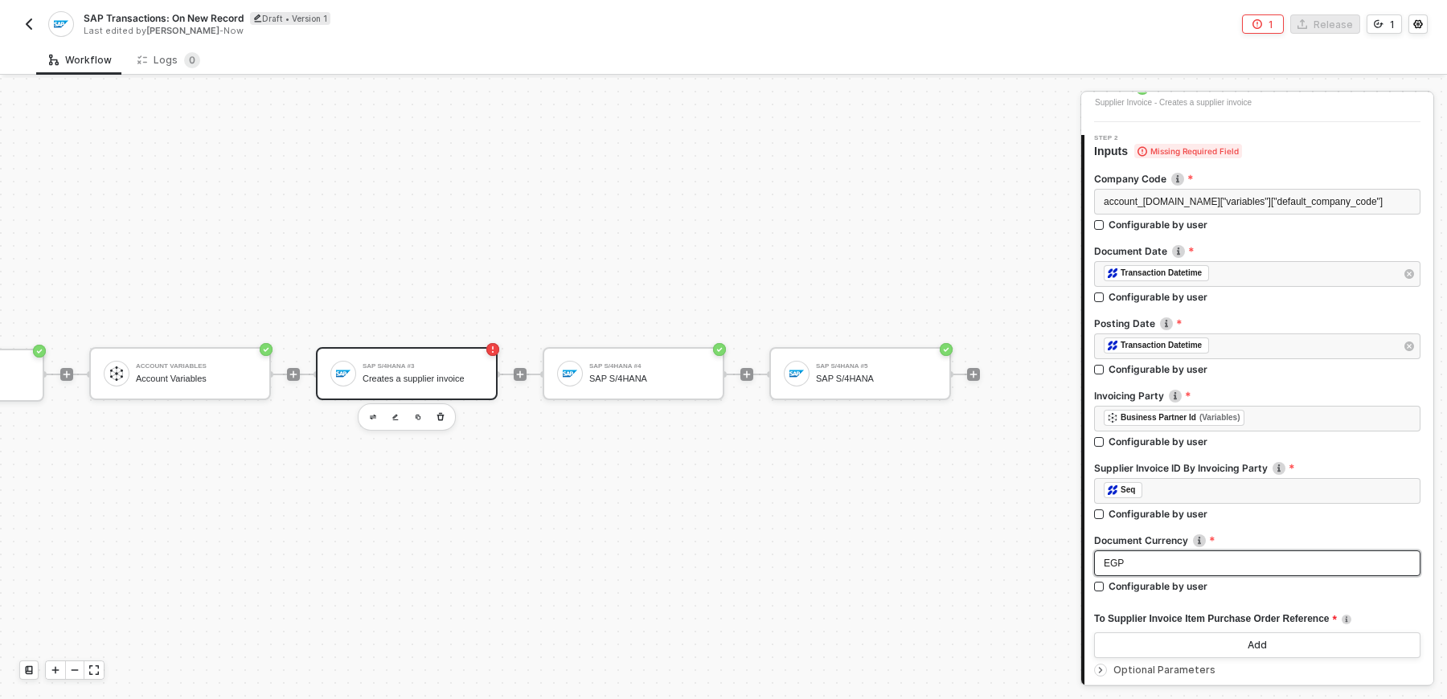
scroll to position [104, 0]
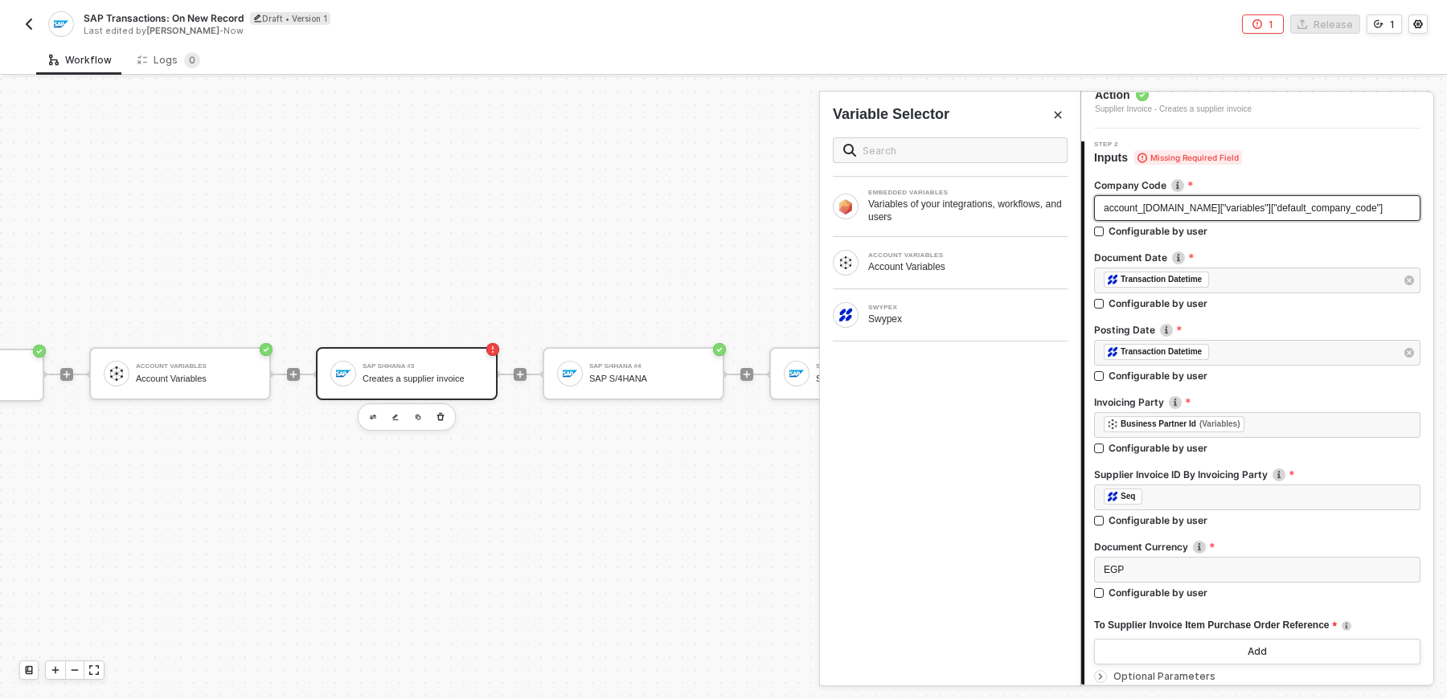
click at [1390, 213] on div "account_[DOMAIN_NAME]["variables"]["default_company_code"]" at bounding box center [1257, 208] width 307 height 15
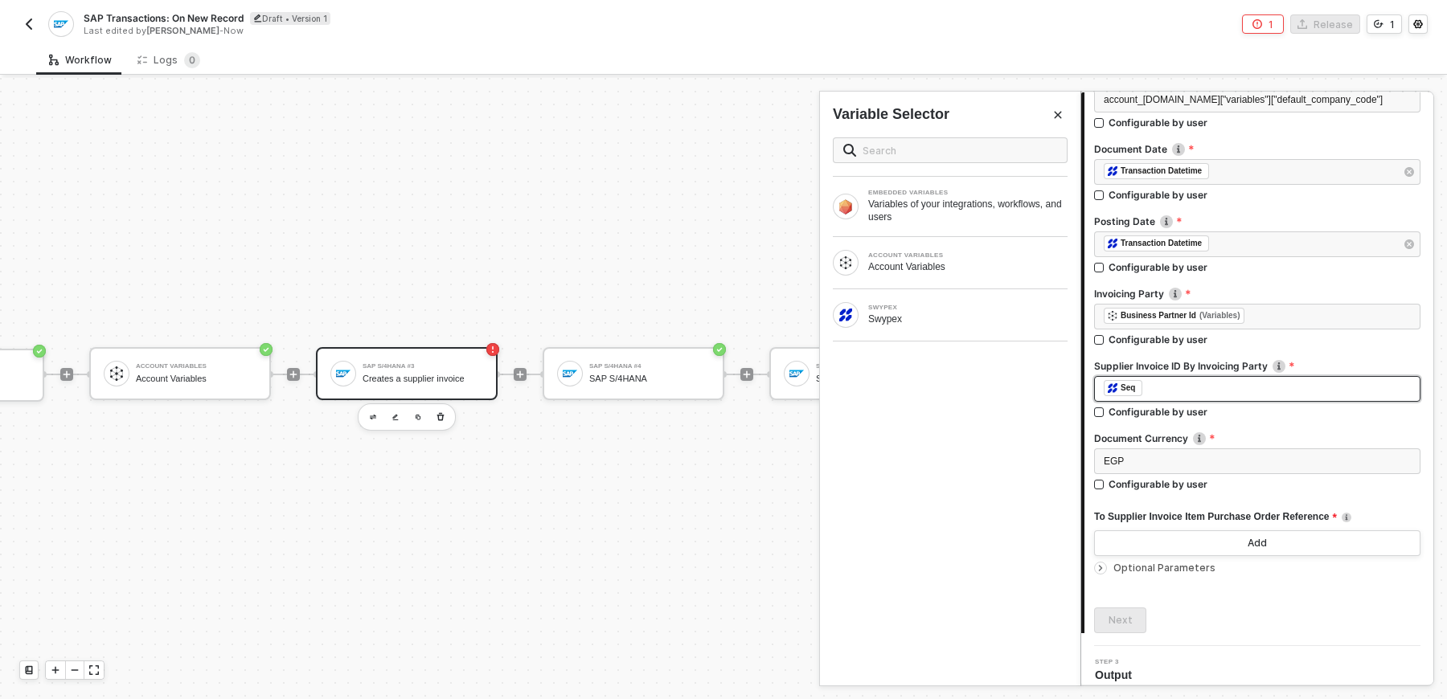
click at [1291, 383] on div "﻿ ﻿ Seq ﻿" at bounding box center [1257, 389] width 307 height 18
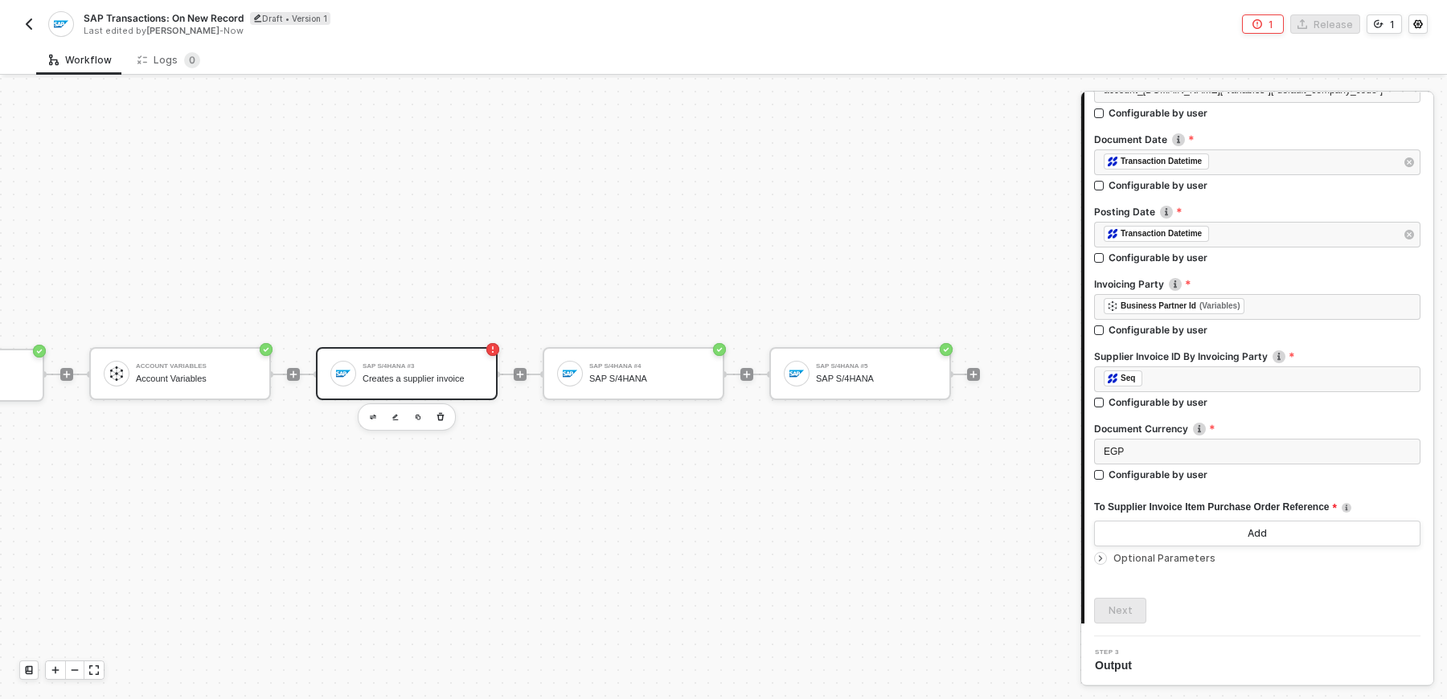
click at [1276, 435] on div "Document Currency" at bounding box center [1257, 430] width 326 height 17
click at [1276, 460] on div "EGP" at bounding box center [1257, 452] width 326 height 26
click at [1275, 481] on div "EGP Configurable by user" at bounding box center [1257, 463] width 326 height 49
